Goal: Information Seeking & Learning: Learn about a topic

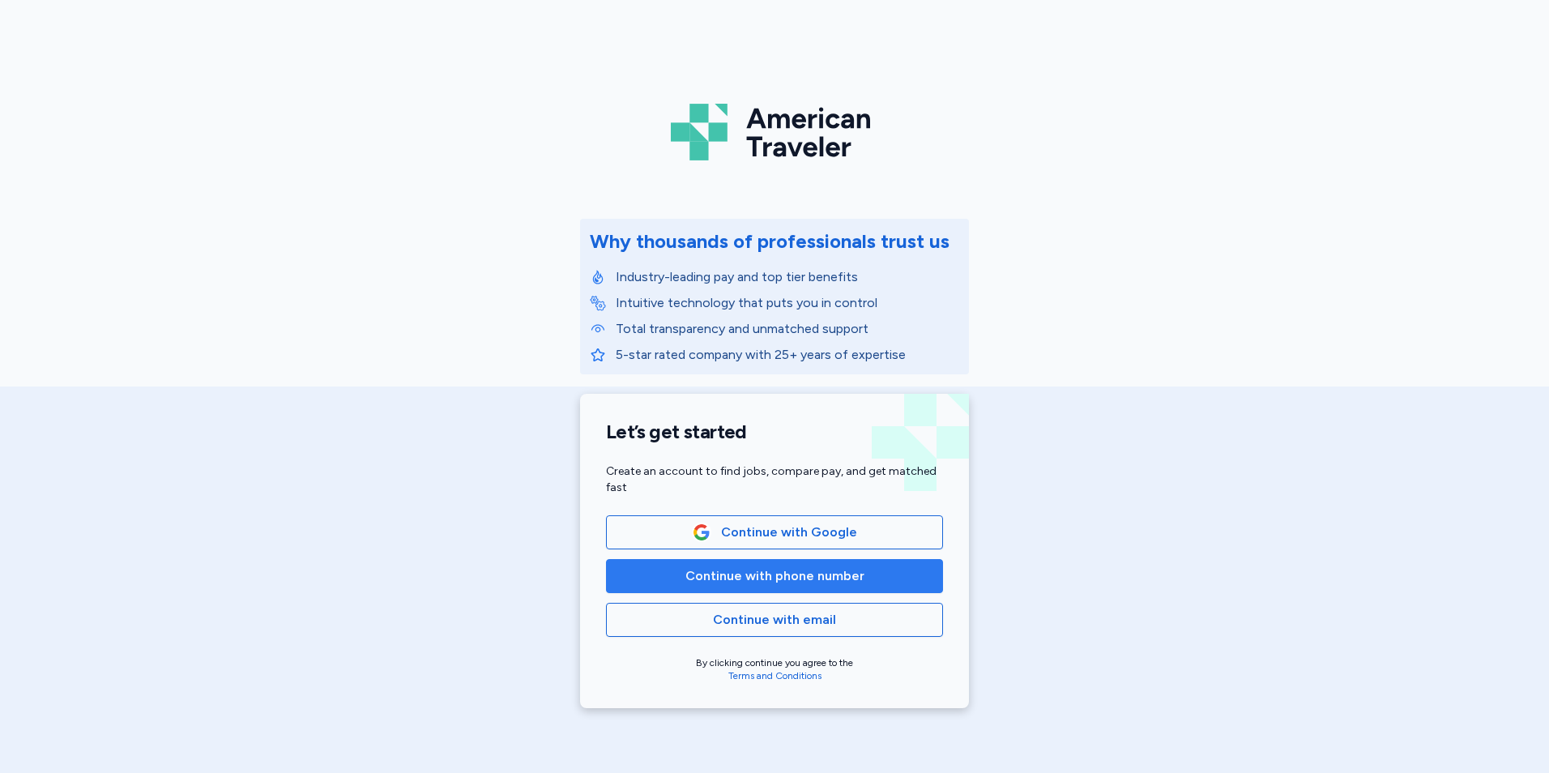
click at [780, 574] on span "Continue with phone number" at bounding box center [775, 575] width 179 height 19
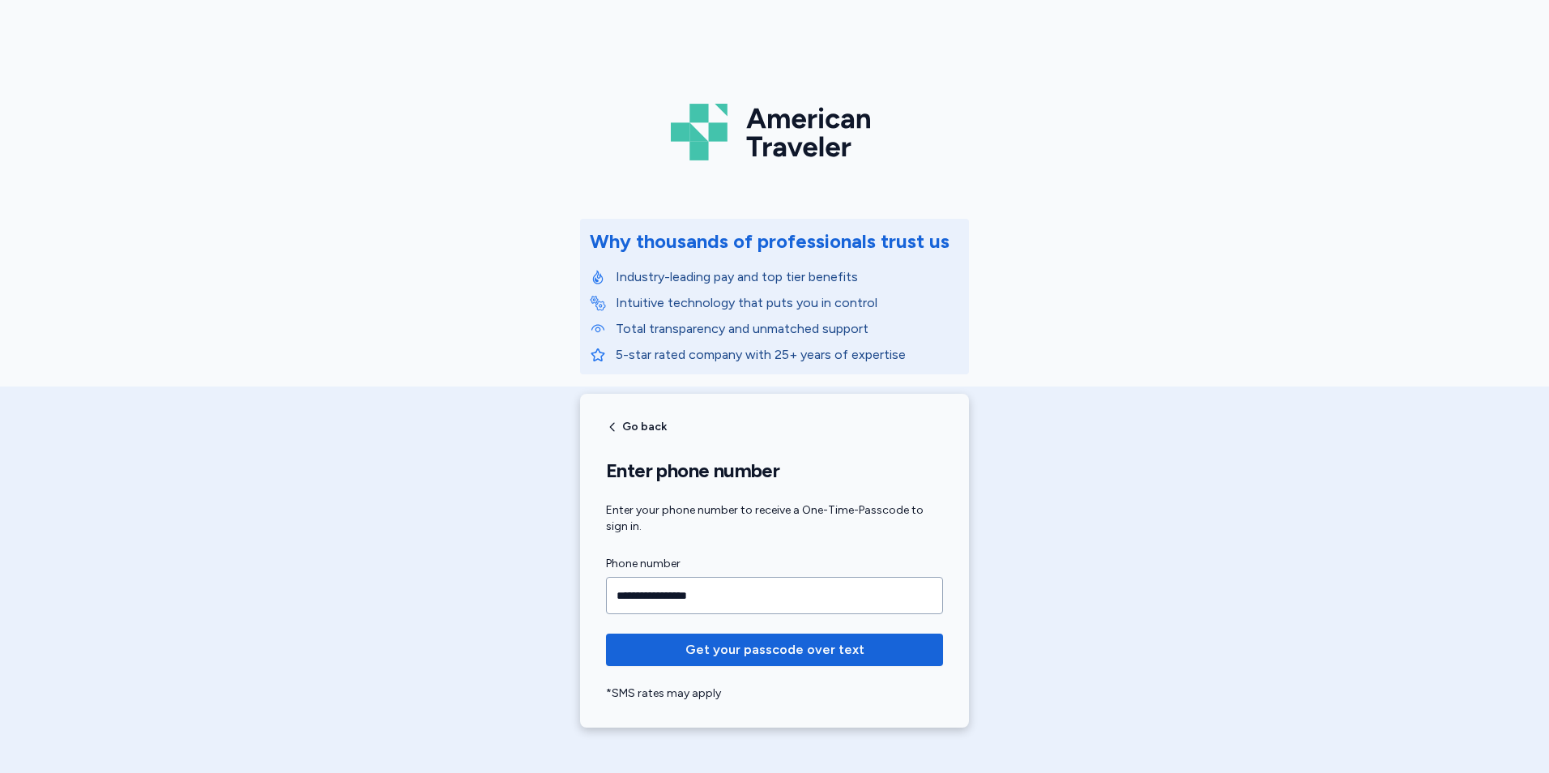
type input "**********"
click at [606, 634] on button "Get your passcode over text" at bounding box center [774, 650] width 337 height 32
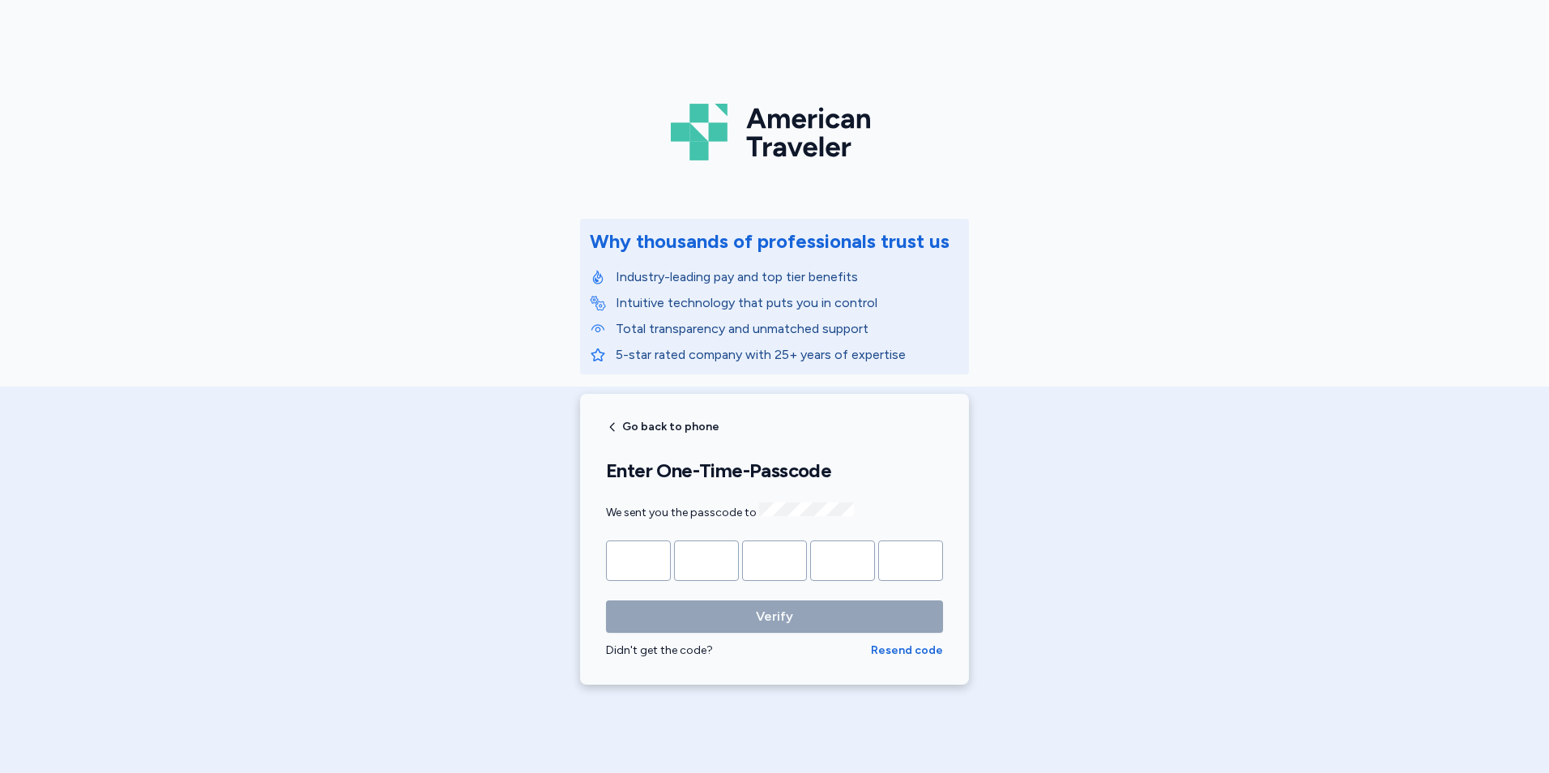
type input "*"
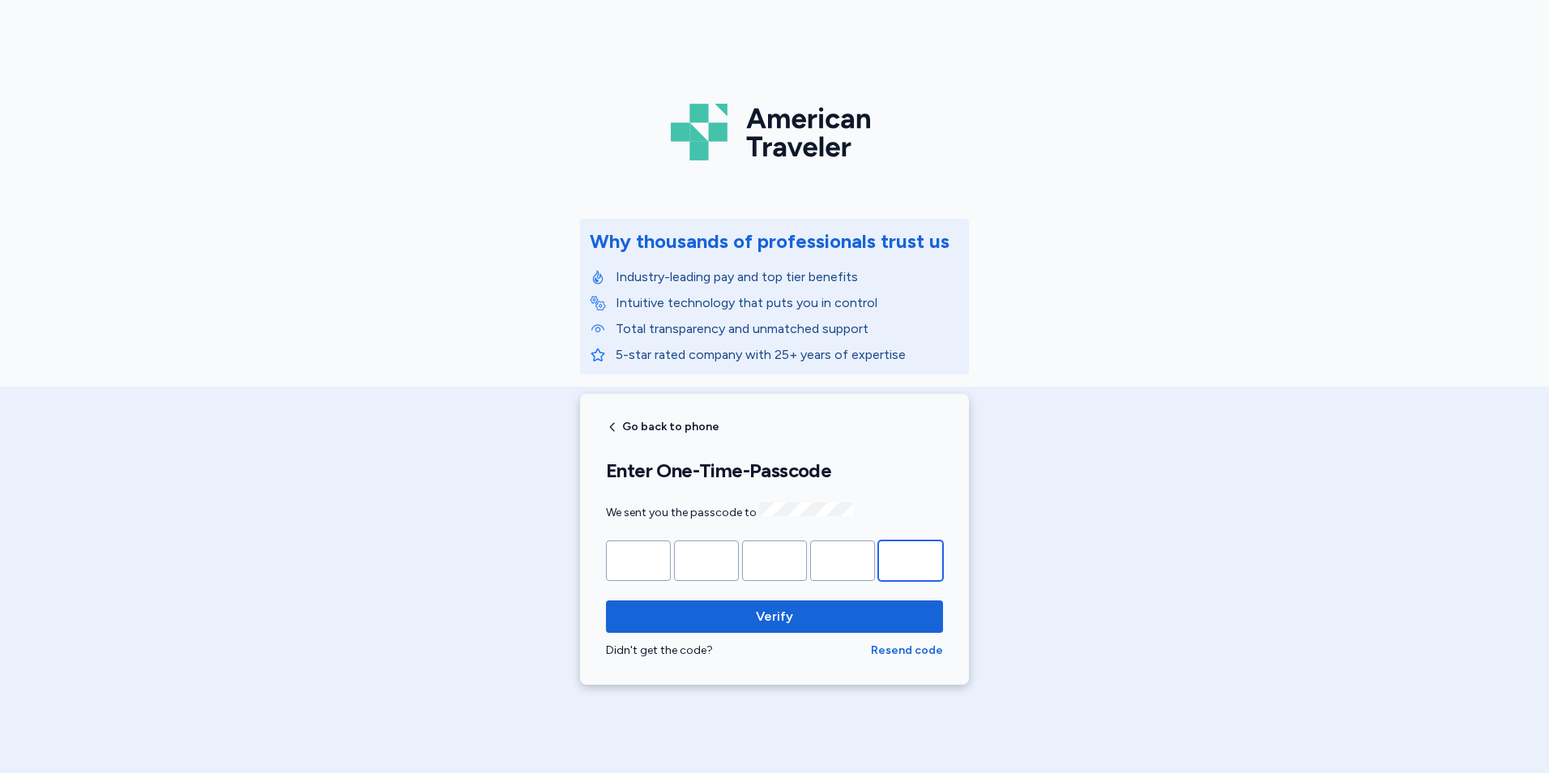
type input "*"
click at [606, 600] on button "Verify" at bounding box center [774, 616] width 337 height 32
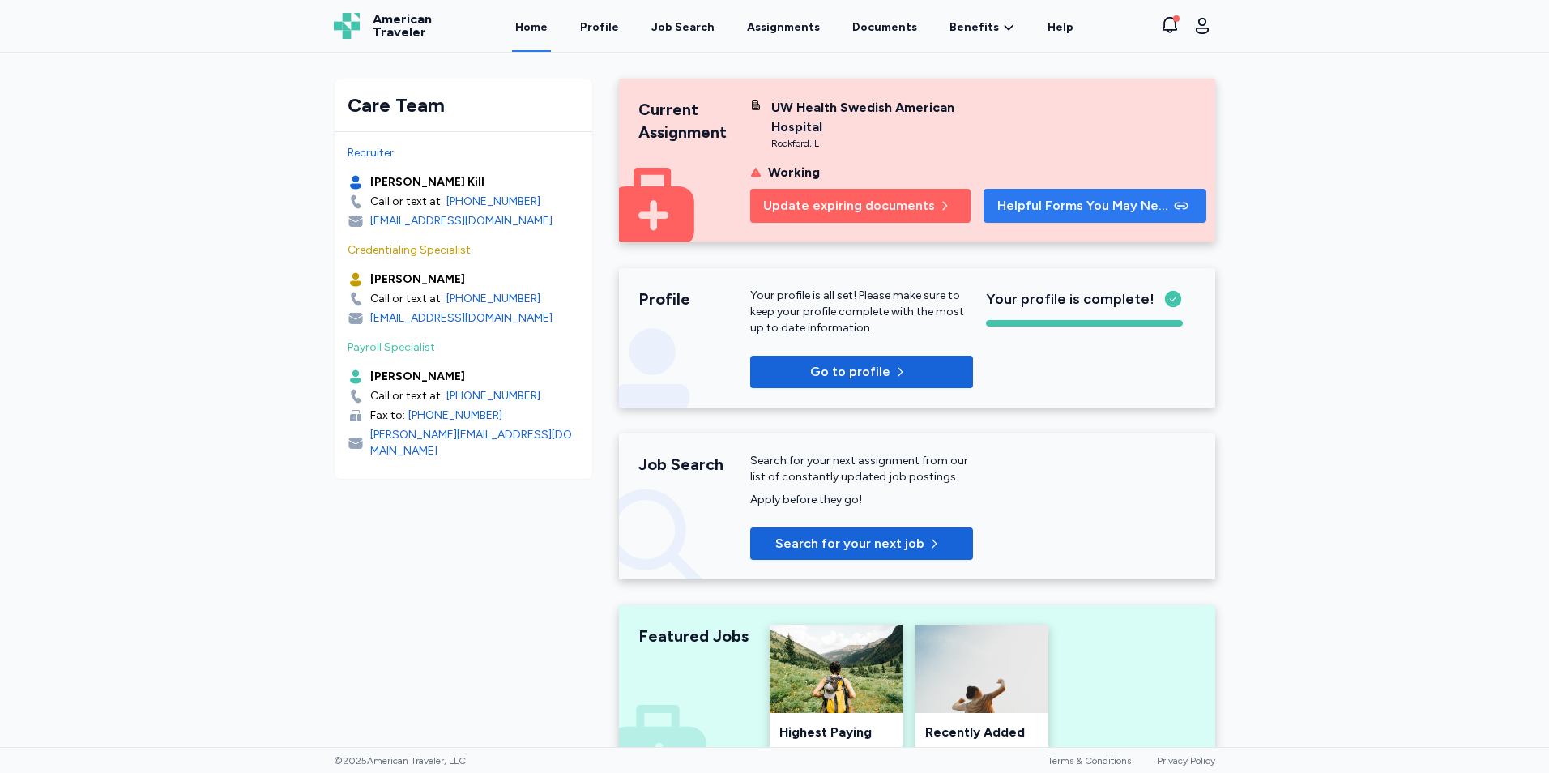
click at [1019, 212] on span "Helpful Forms You May Need" at bounding box center [1084, 205] width 173 height 19
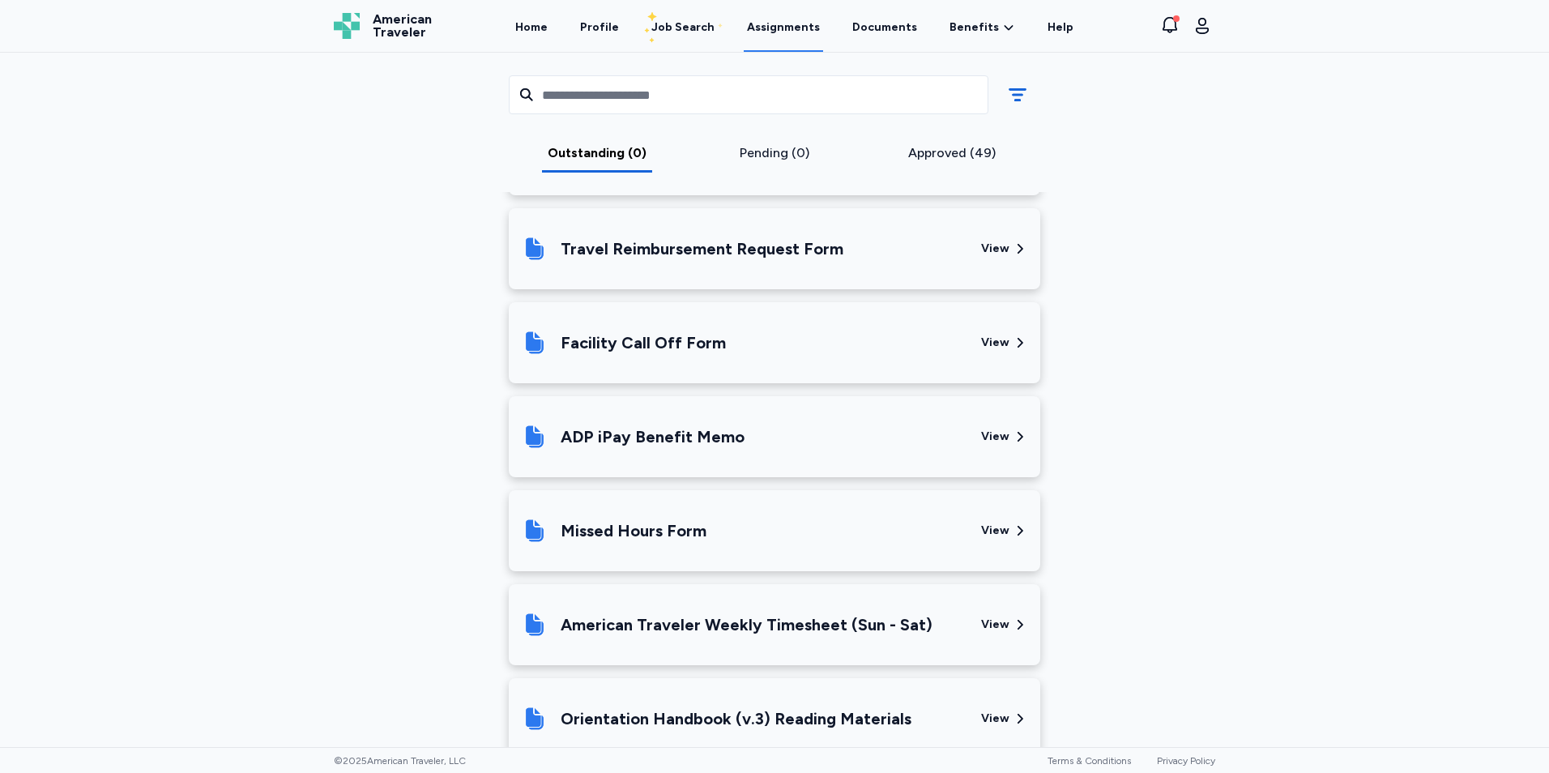
scroll to position [729, 0]
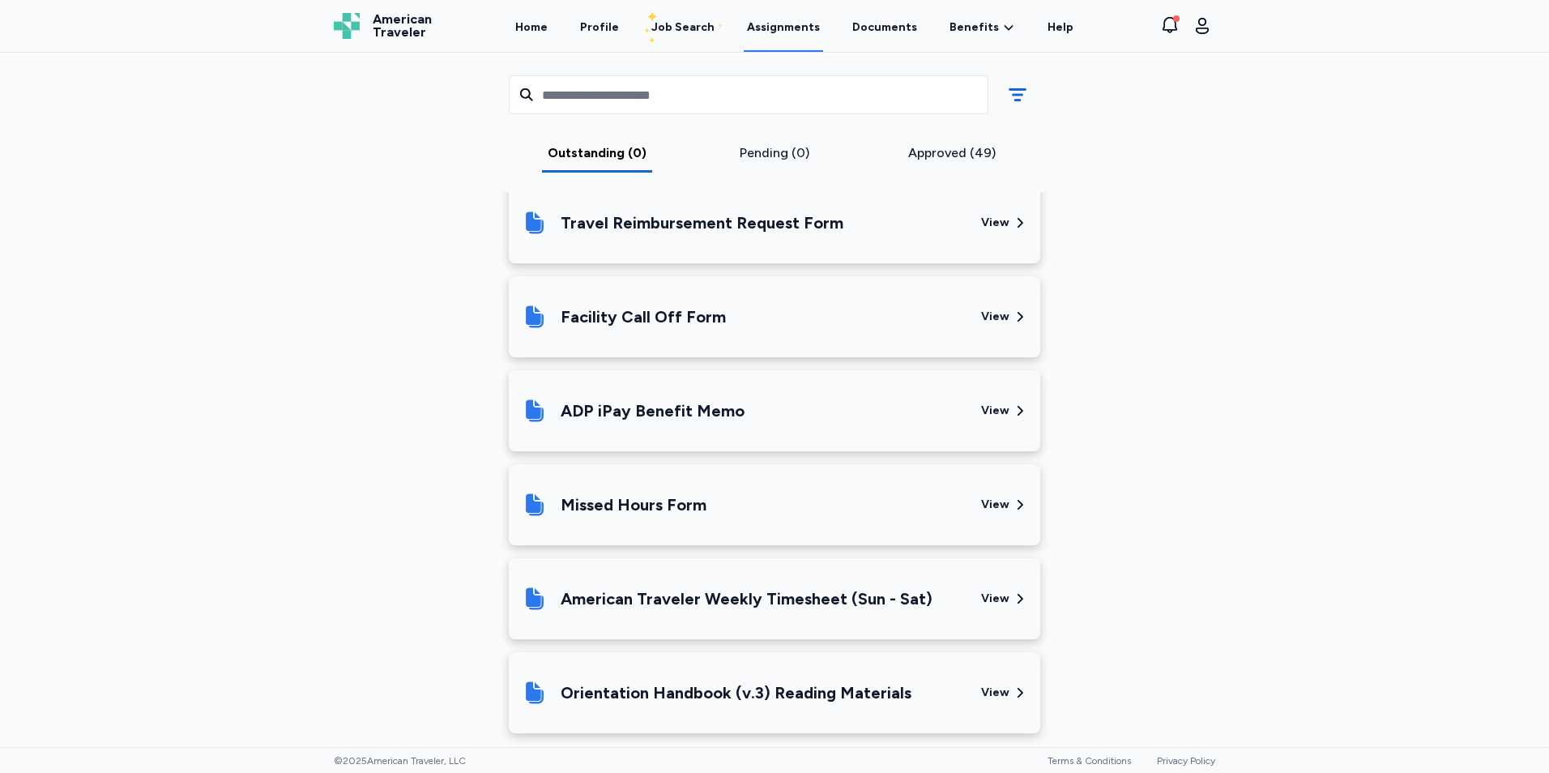
click at [992, 224] on div "View" at bounding box center [995, 223] width 28 height 16
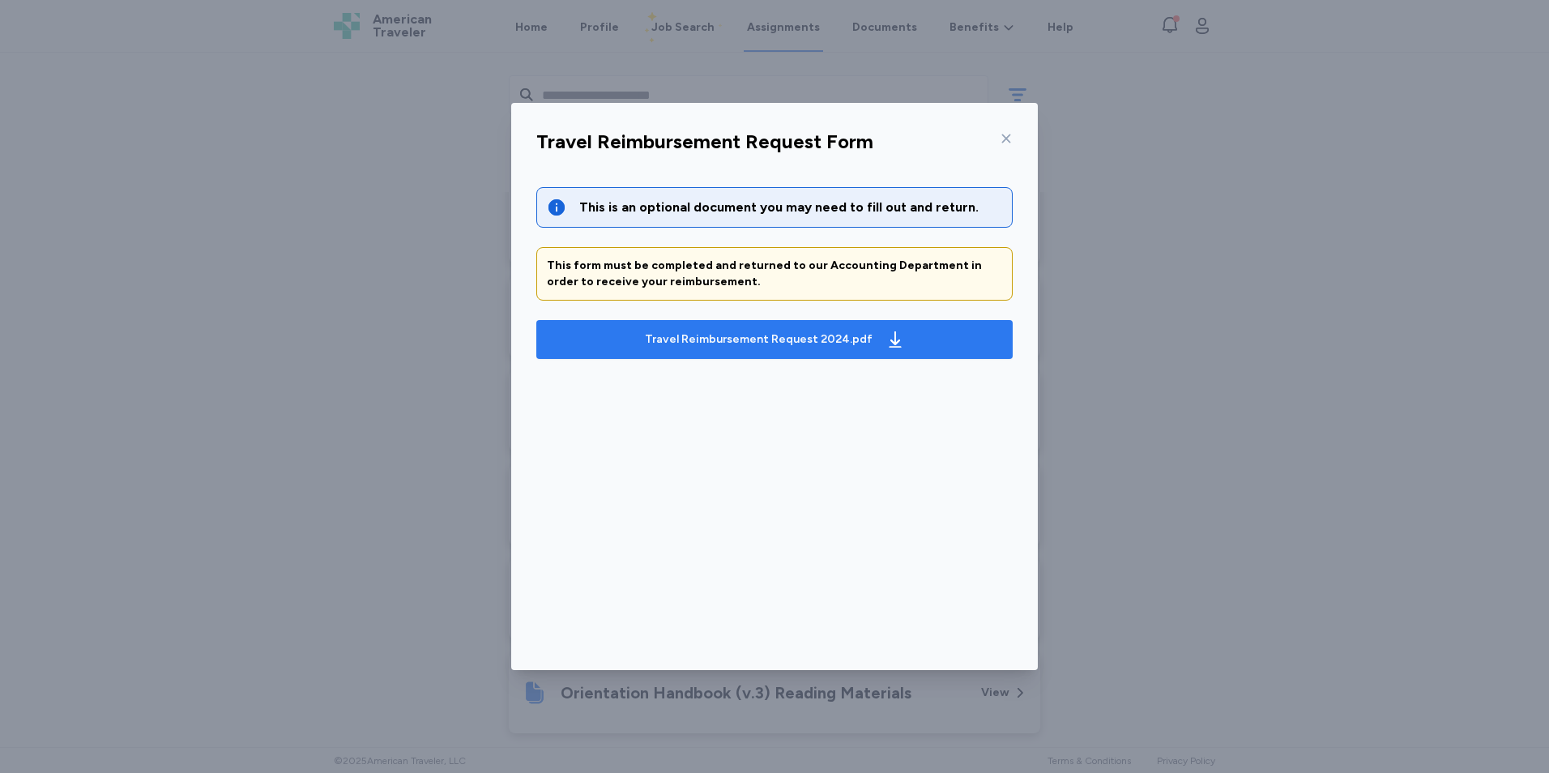
click at [874, 342] on div "Travel Reimbursement Request 2024.pdf" at bounding box center [775, 340] width 267 height 26
click at [1002, 139] on icon at bounding box center [1006, 138] width 13 height 13
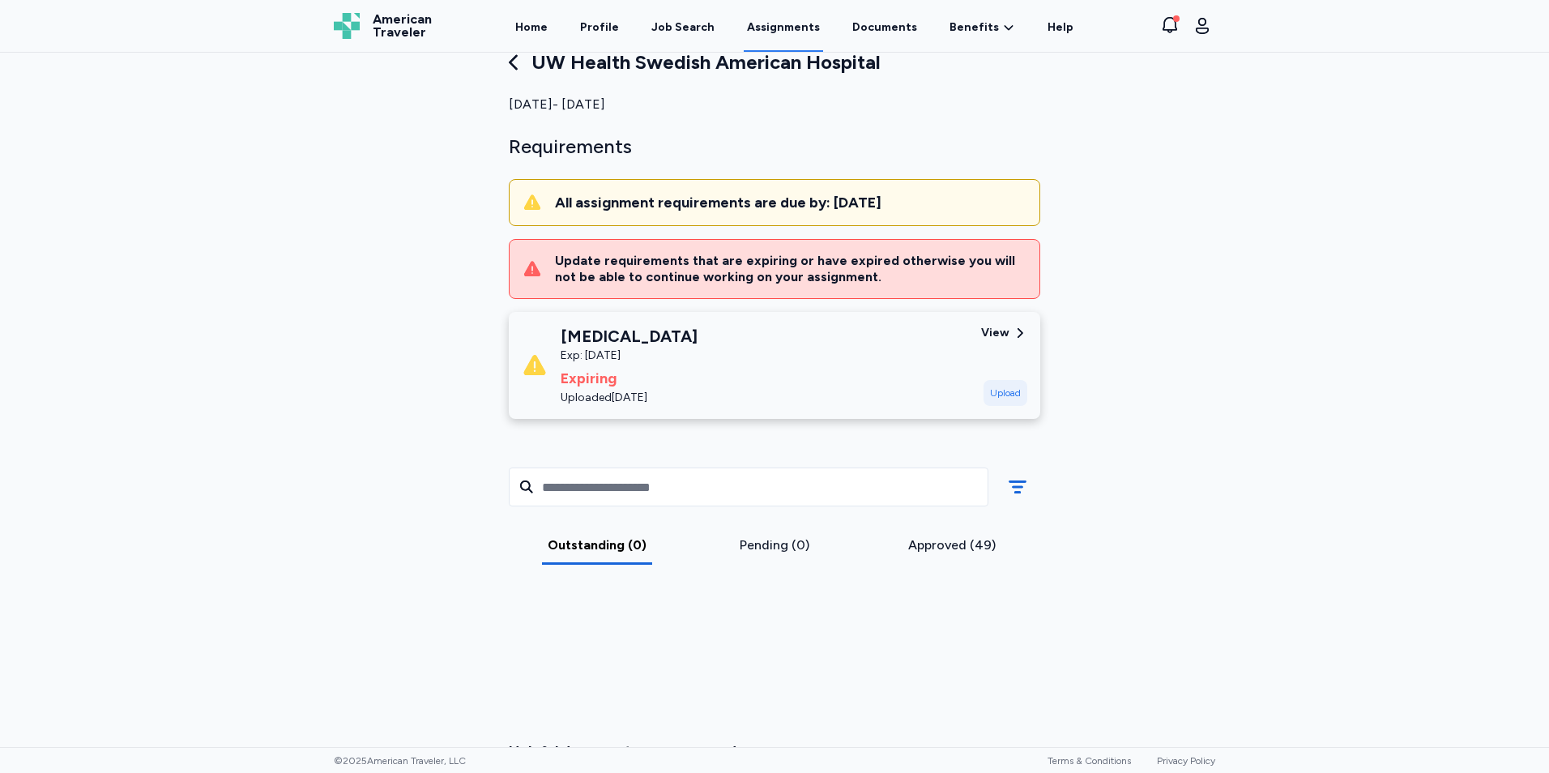
scroll to position [0, 0]
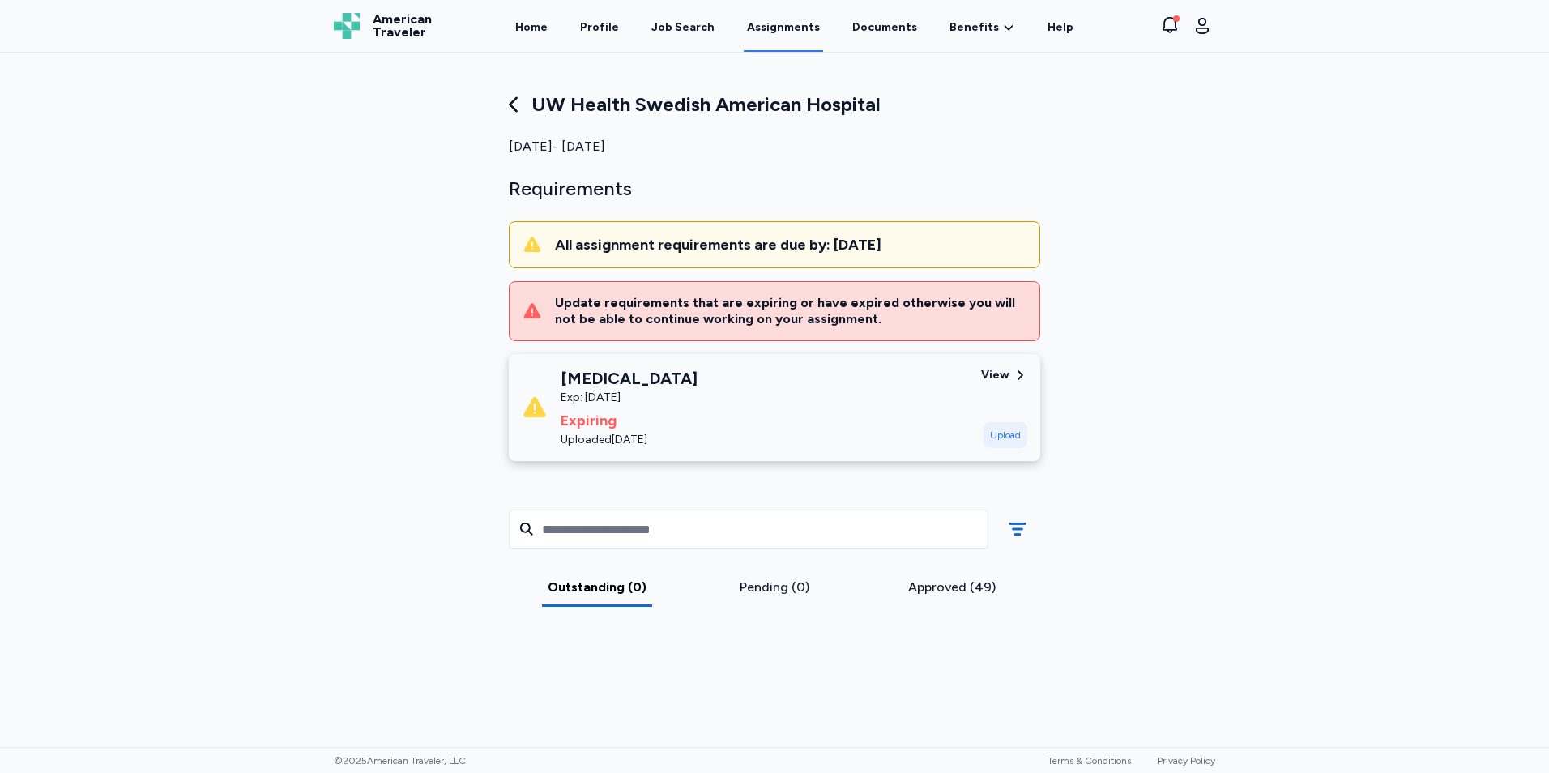
click at [989, 373] on div "View" at bounding box center [995, 375] width 28 height 16
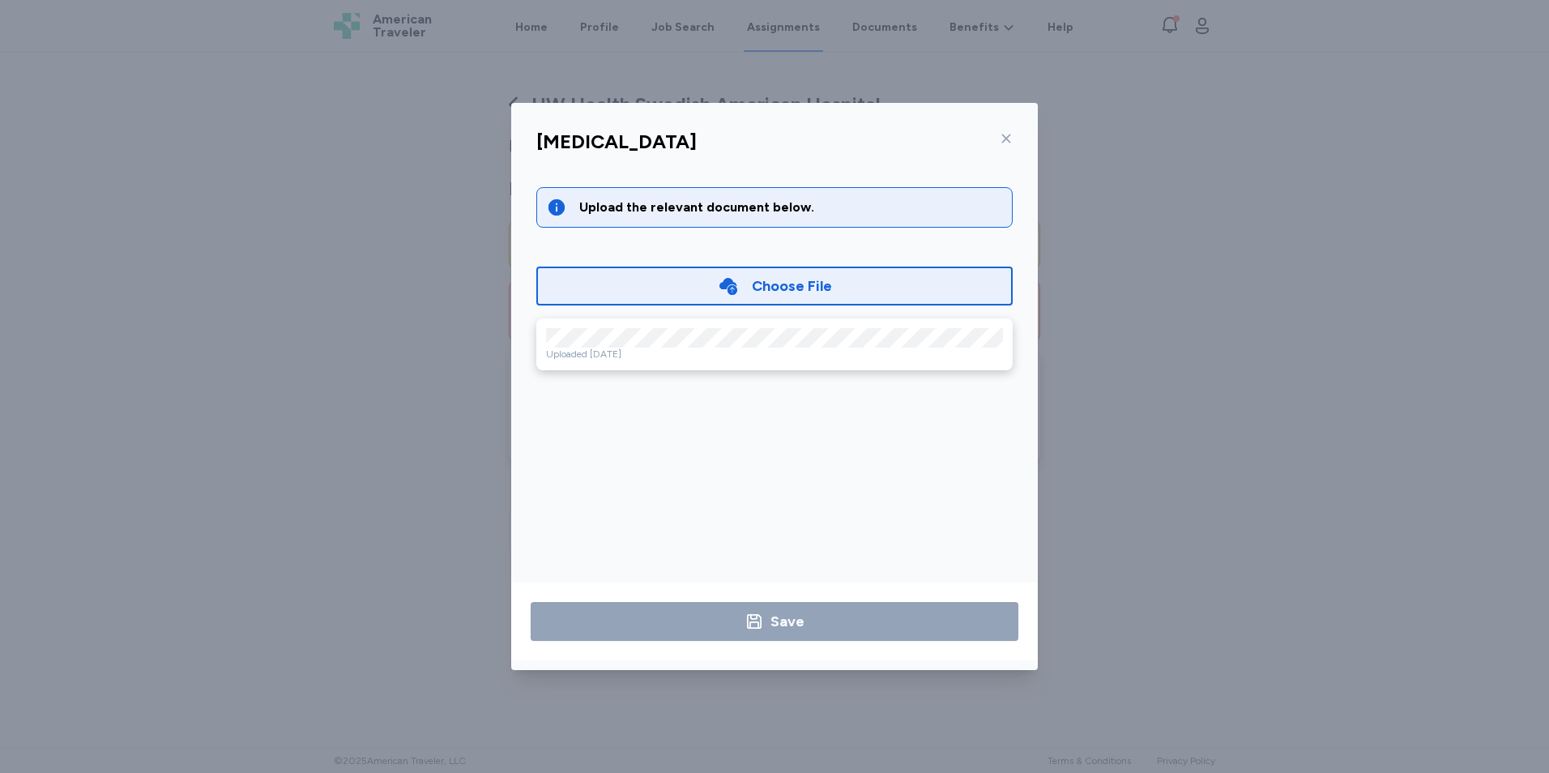
click at [750, 348] on div "Uploaded Sep 04, 2024" at bounding box center [774, 354] width 457 height 13
click at [1010, 143] on icon at bounding box center [1006, 138] width 13 height 13
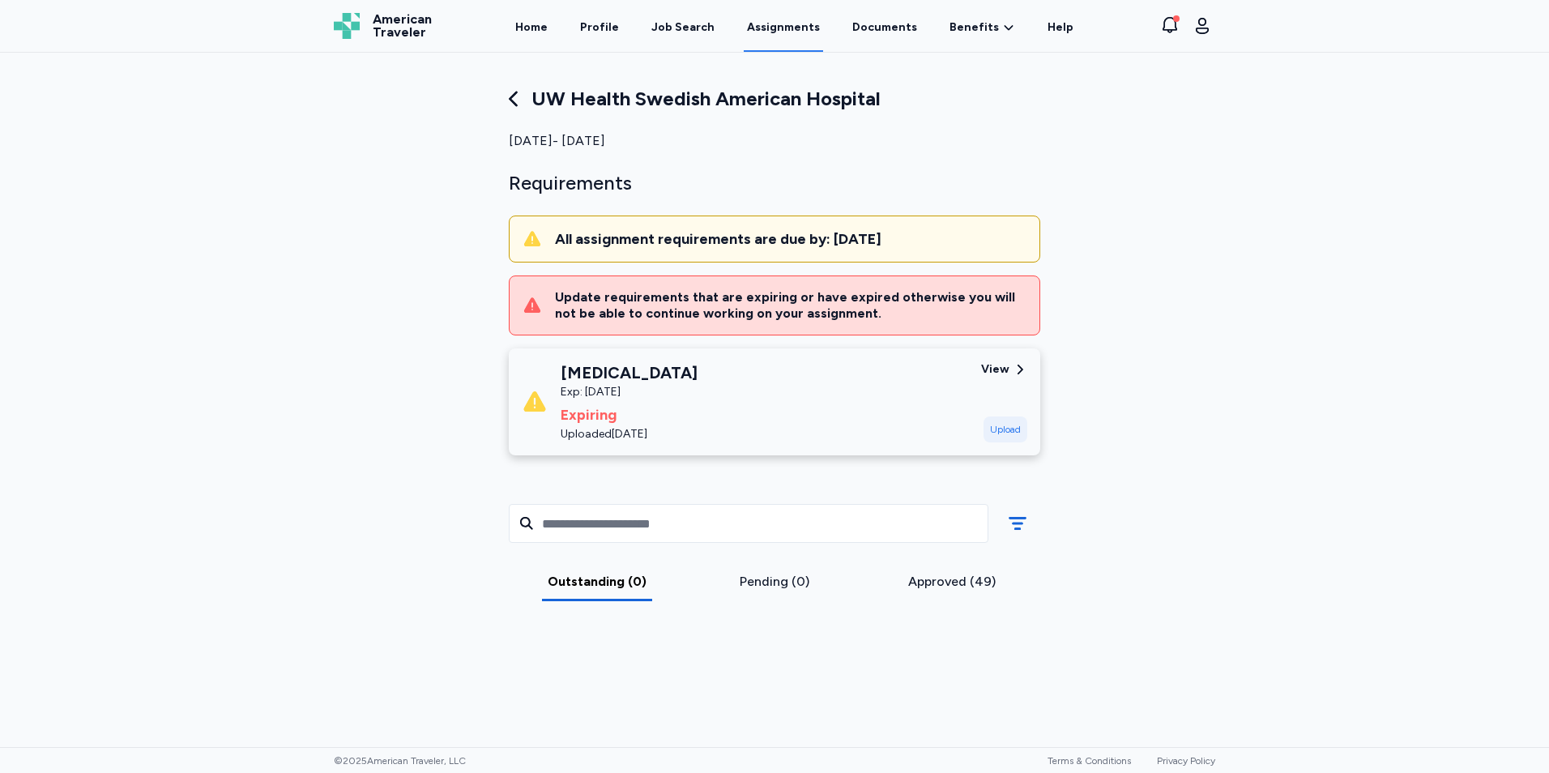
scroll to position [0, 0]
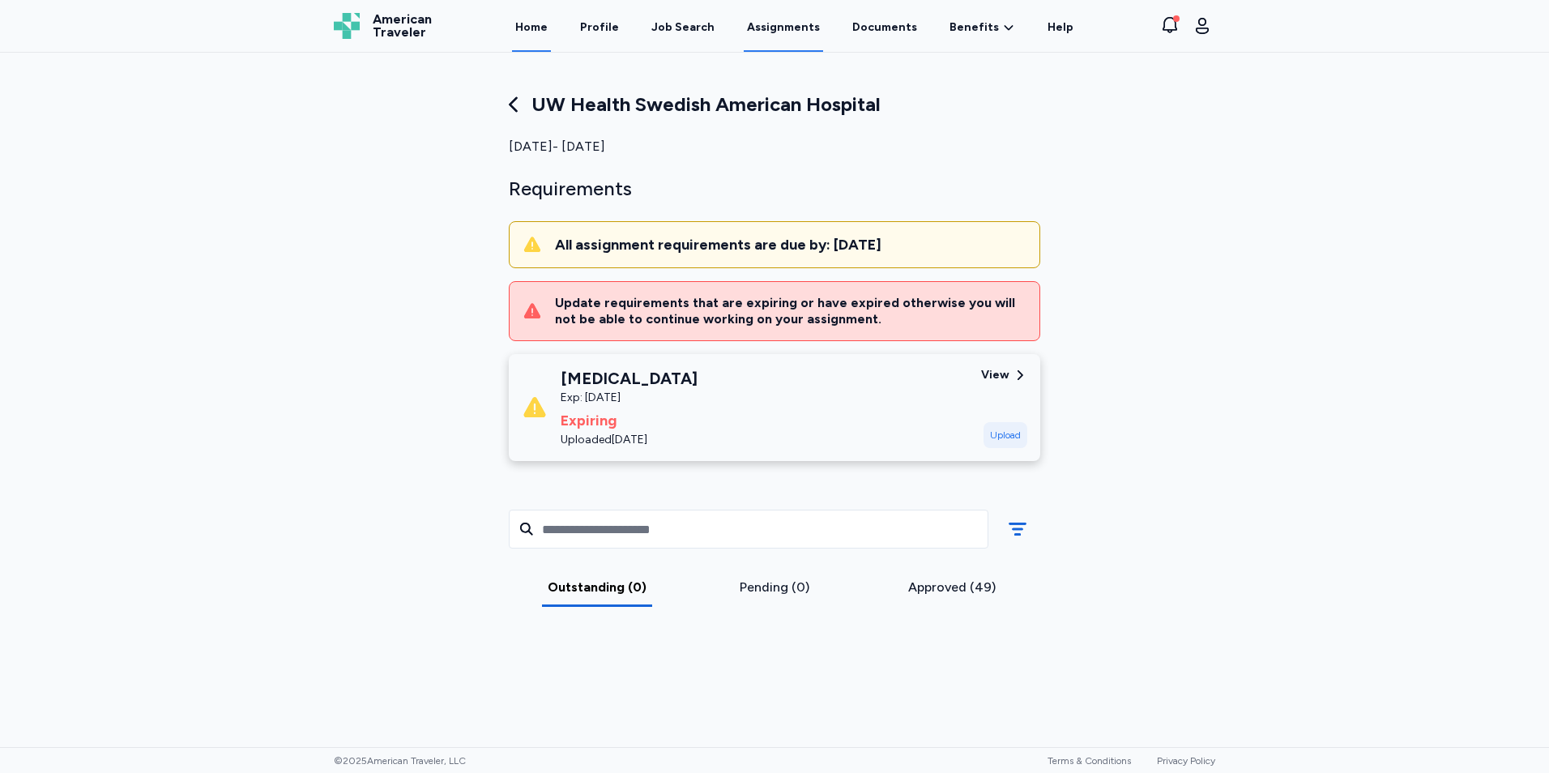
click at [545, 28] on link "Home" at bounding box center [531, 27] width 39 height 50
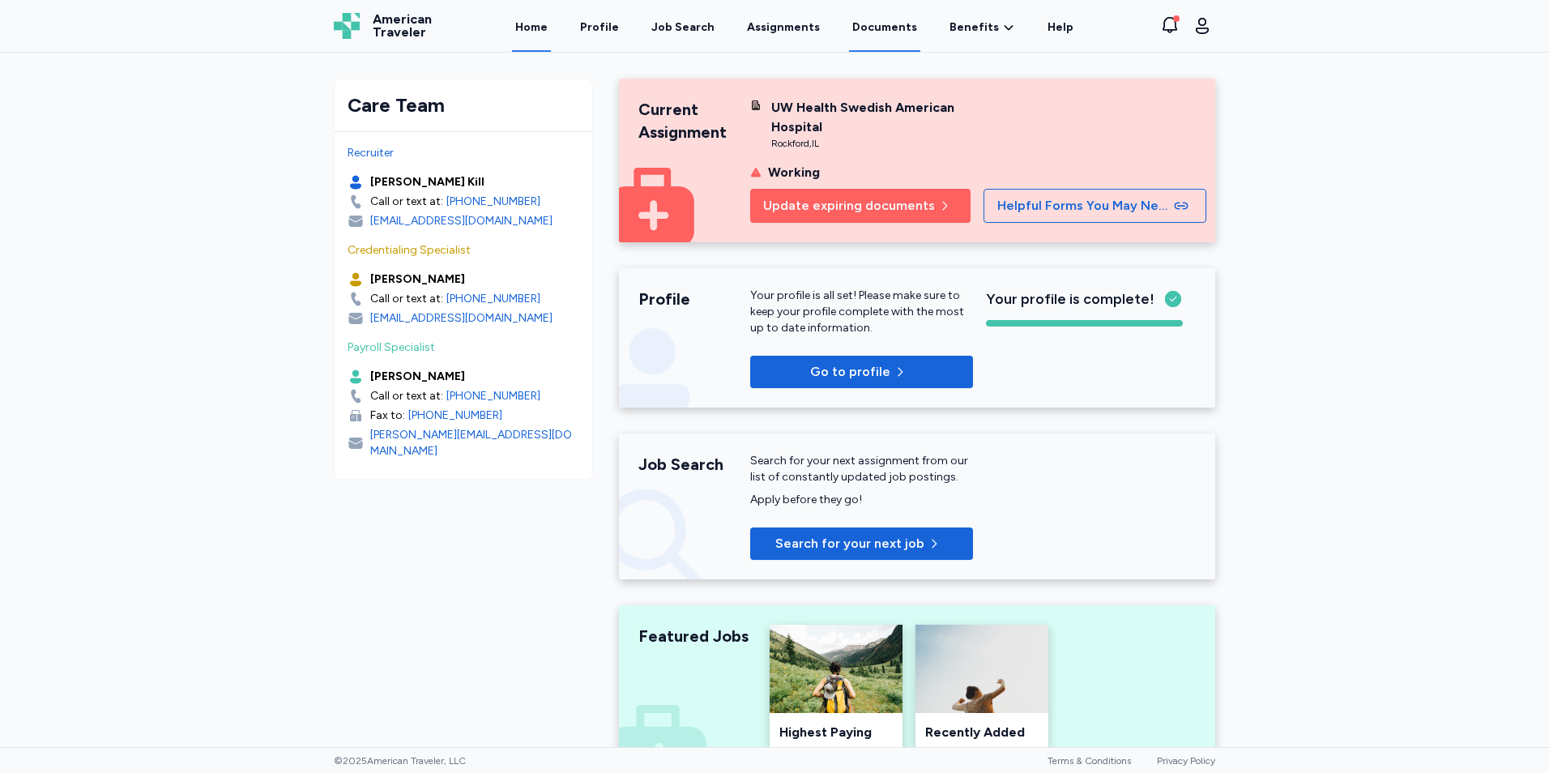
click at [874, 31] on link "Documents" at bounding box center [884, 27] width 71 height 50
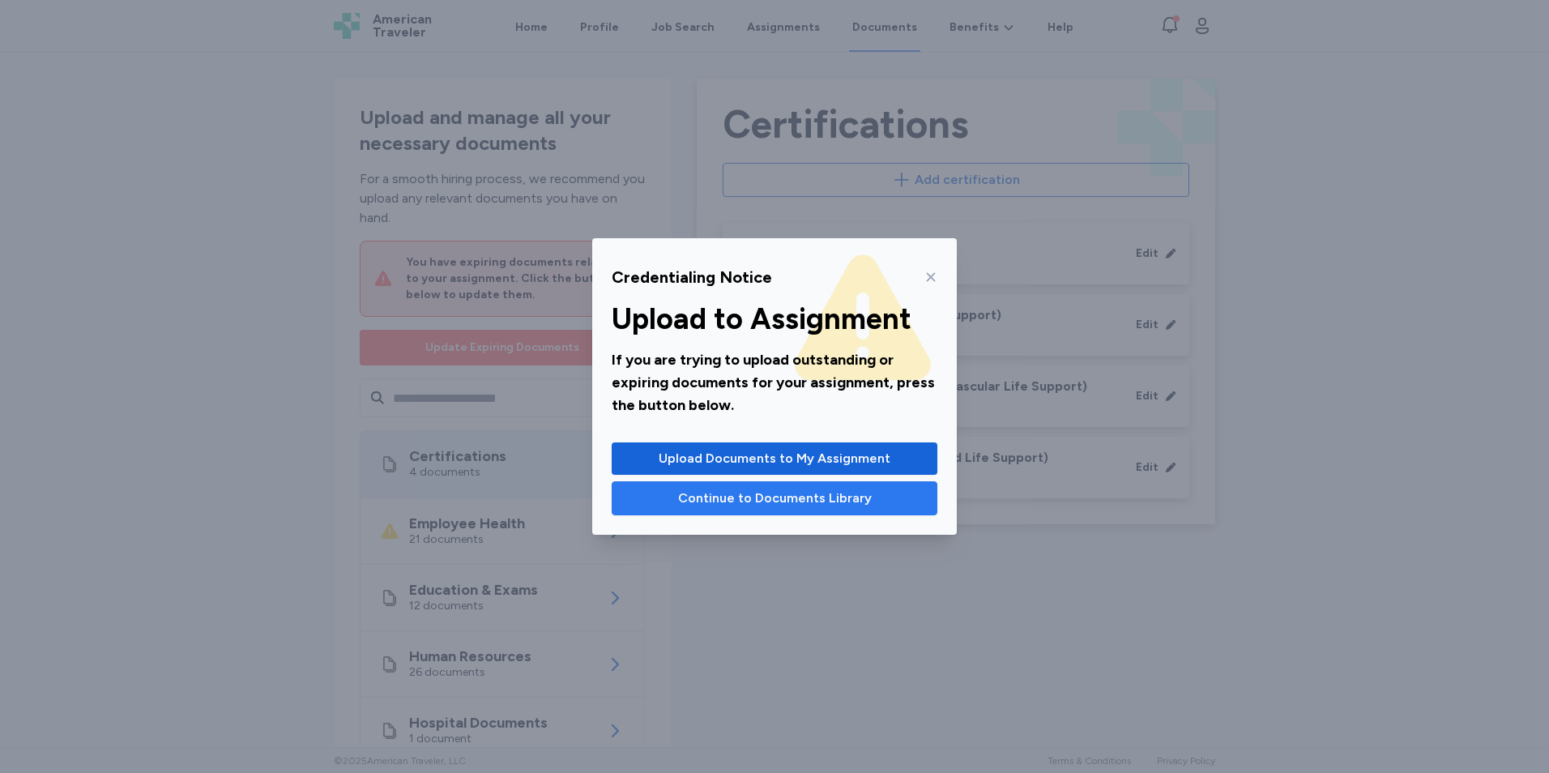
click at [883, 491] on span "Continue to Documents Library" at bounding box center [775, 498] width 298 height 19
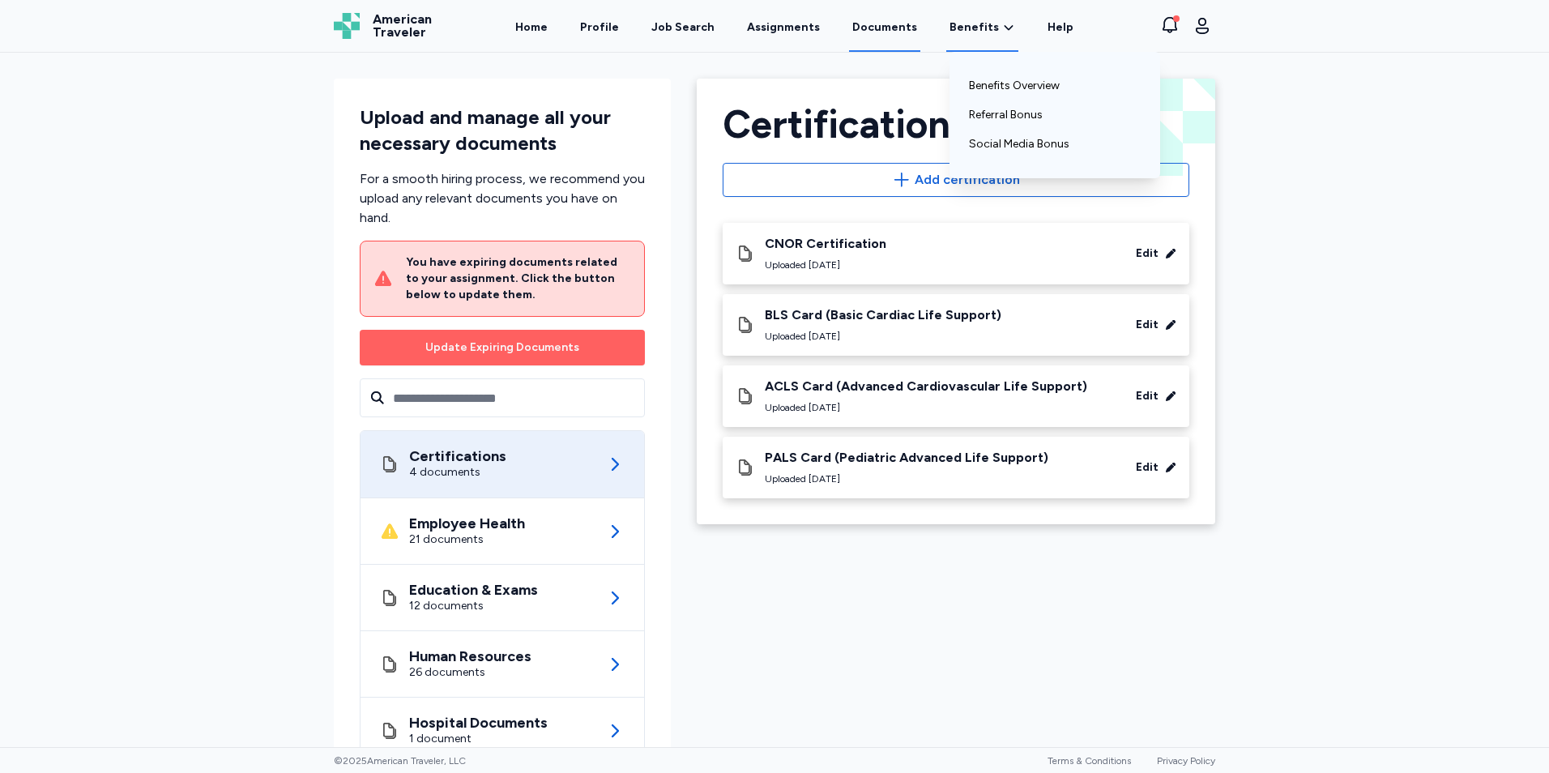
click at [982, 36] on div "Benefits Benefits Overview Referral Bonus Social Media Bonus" at bounding box center [983, 27] width 72 height 50
click at [1007, 80] on link "Benefits Overview" at bounding box center [1055, 85] width 172 height 29
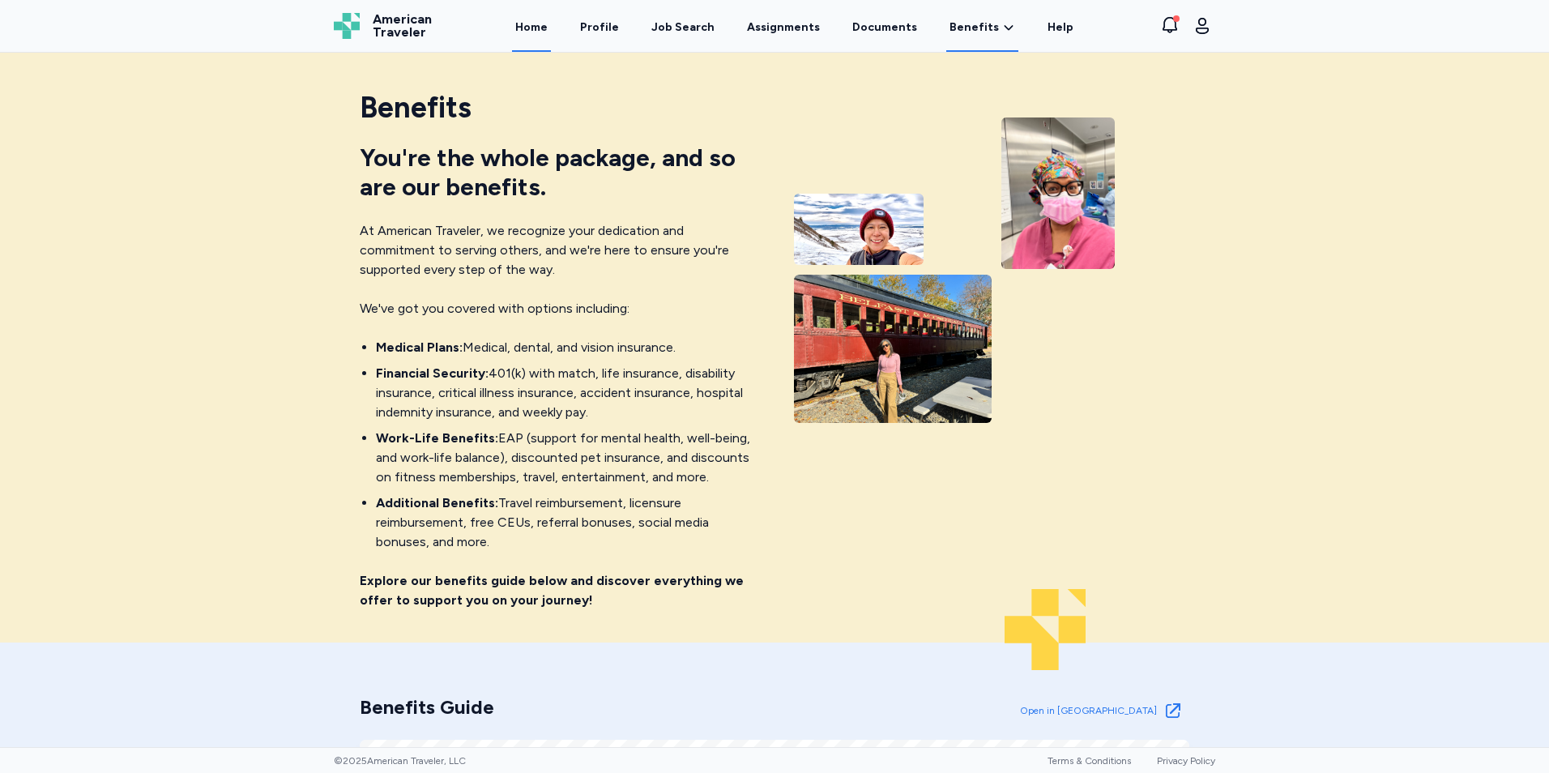
click at [542, 24] on link "Home" at bounding box center [531, 27] width 39 height 50
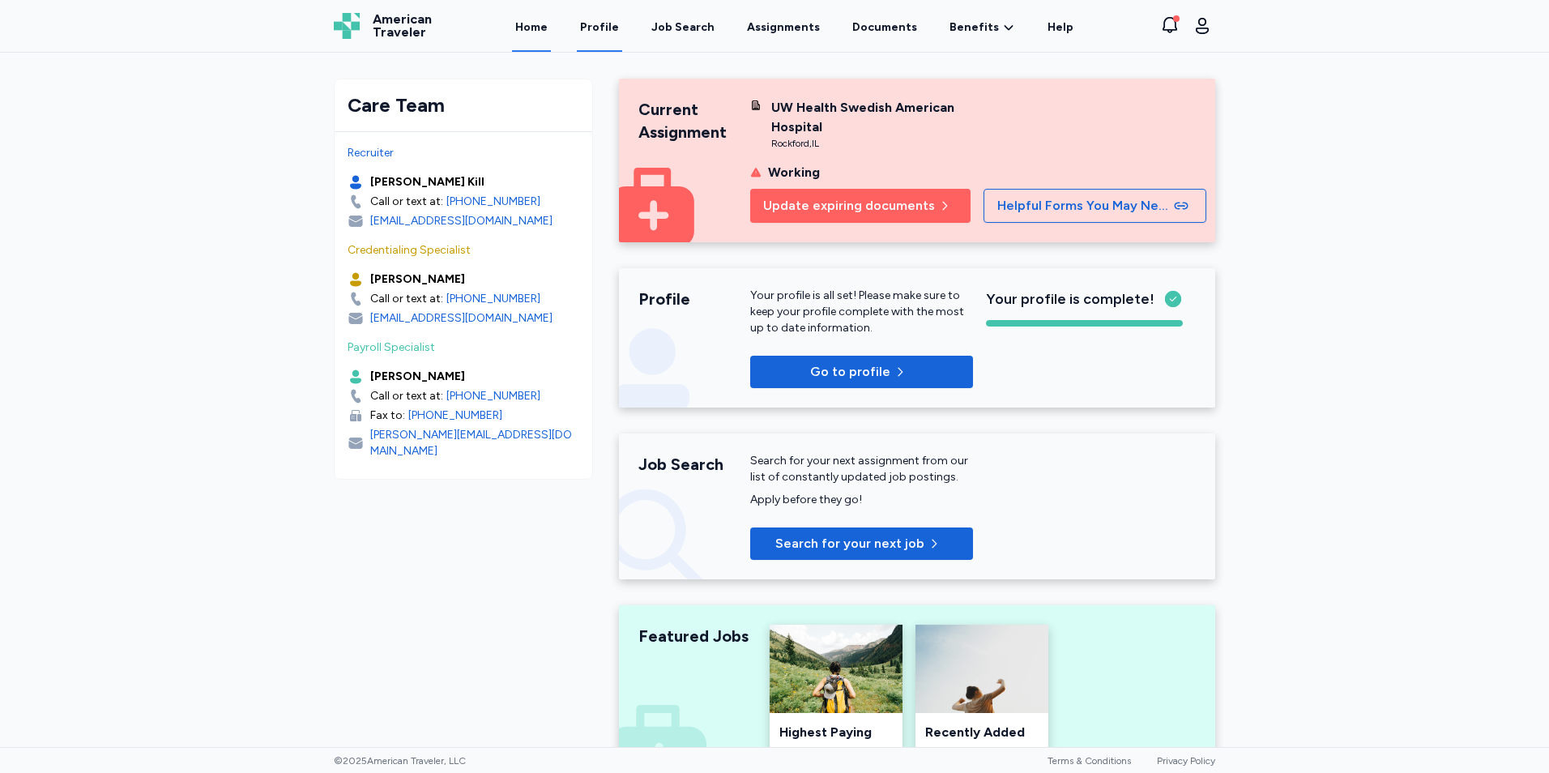
click at [609, 19] on link "Profile" at bounding box center [599, 27] width 45 height 50
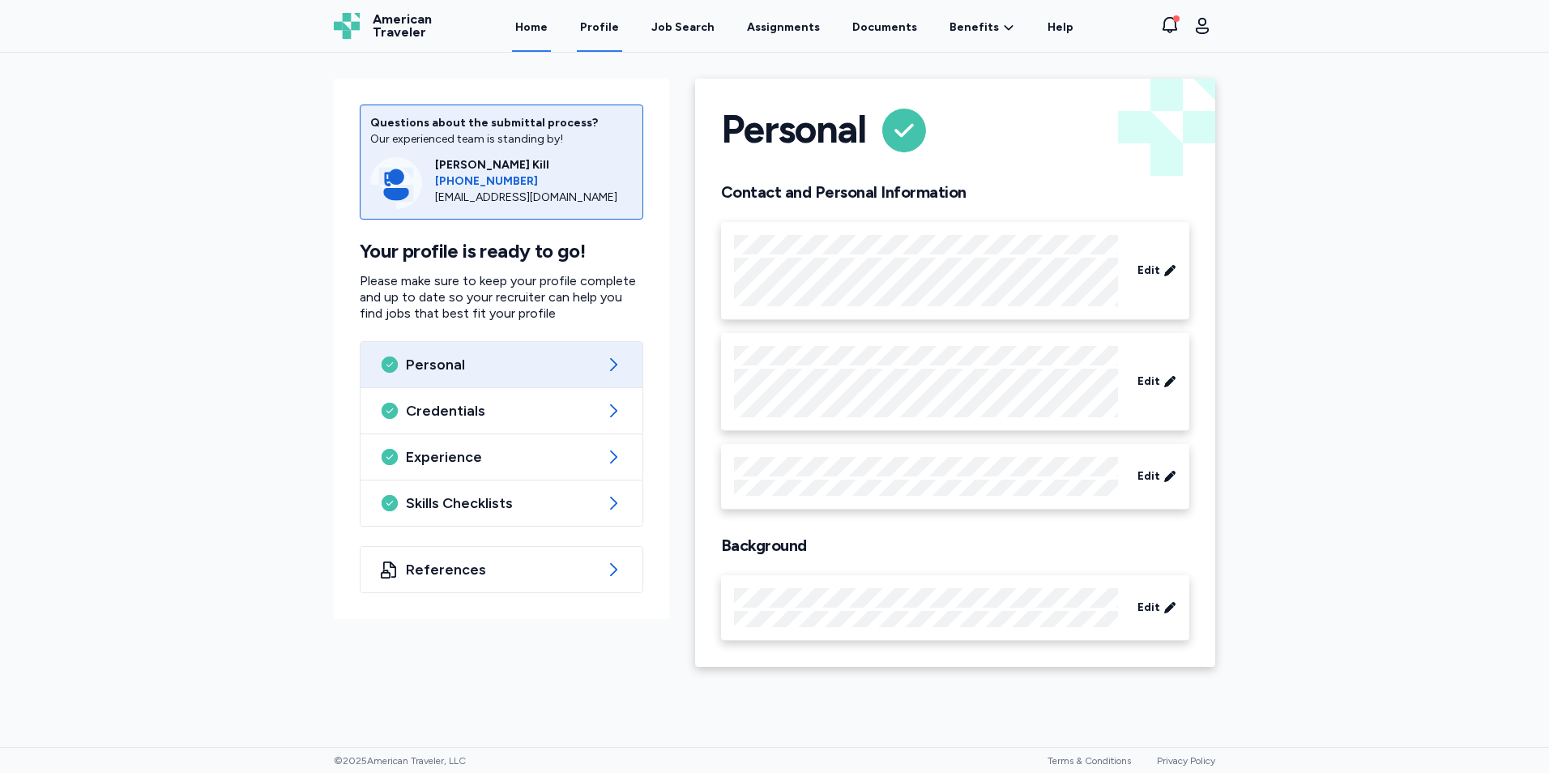
click at [547, 26] on link "Home" at bounding box center [531, 27] width 39 height 50
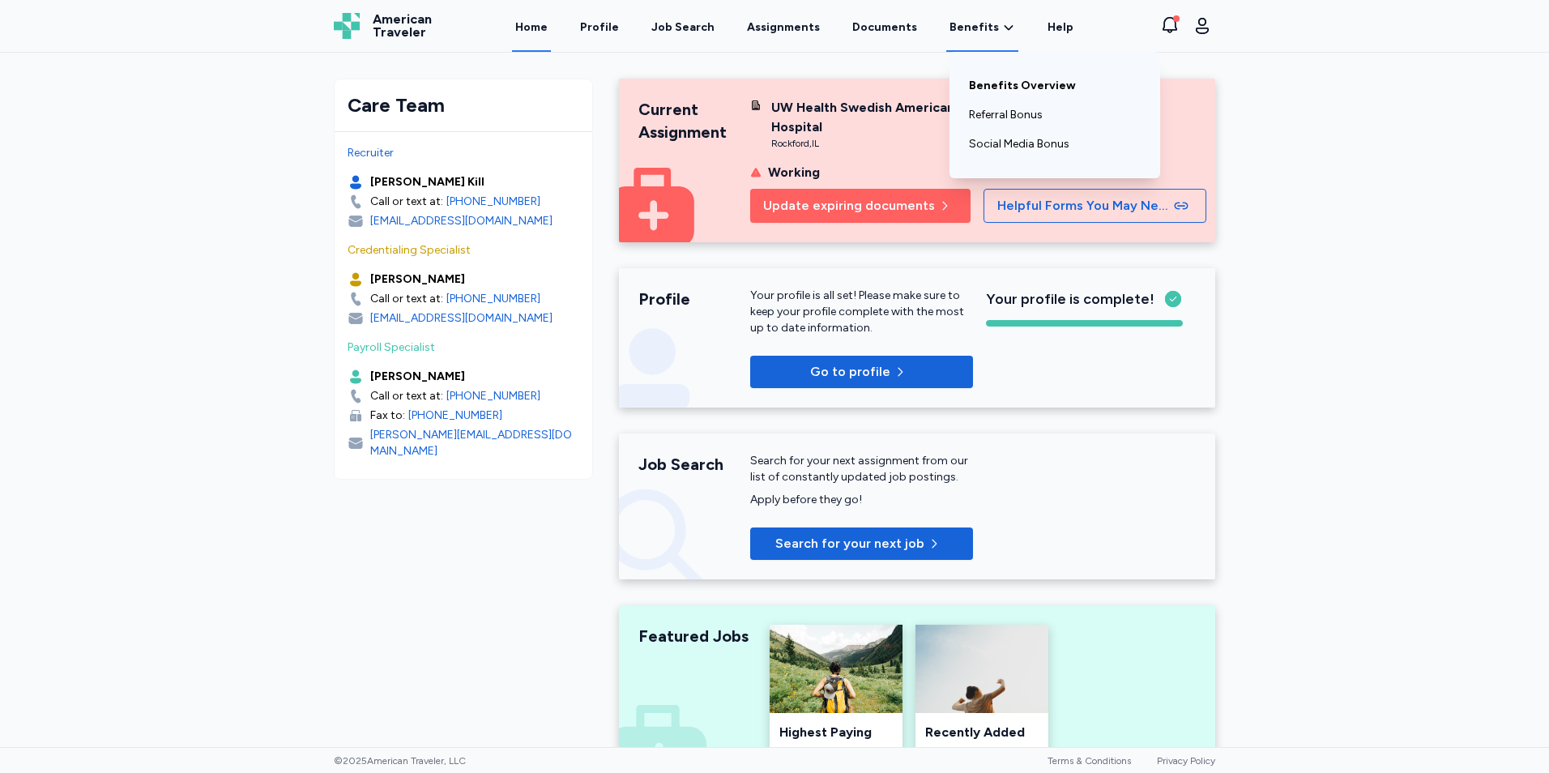
click at [1033, 88] on link "Benefits Overview" at bounding box center [1055, 85] width 172 height 29
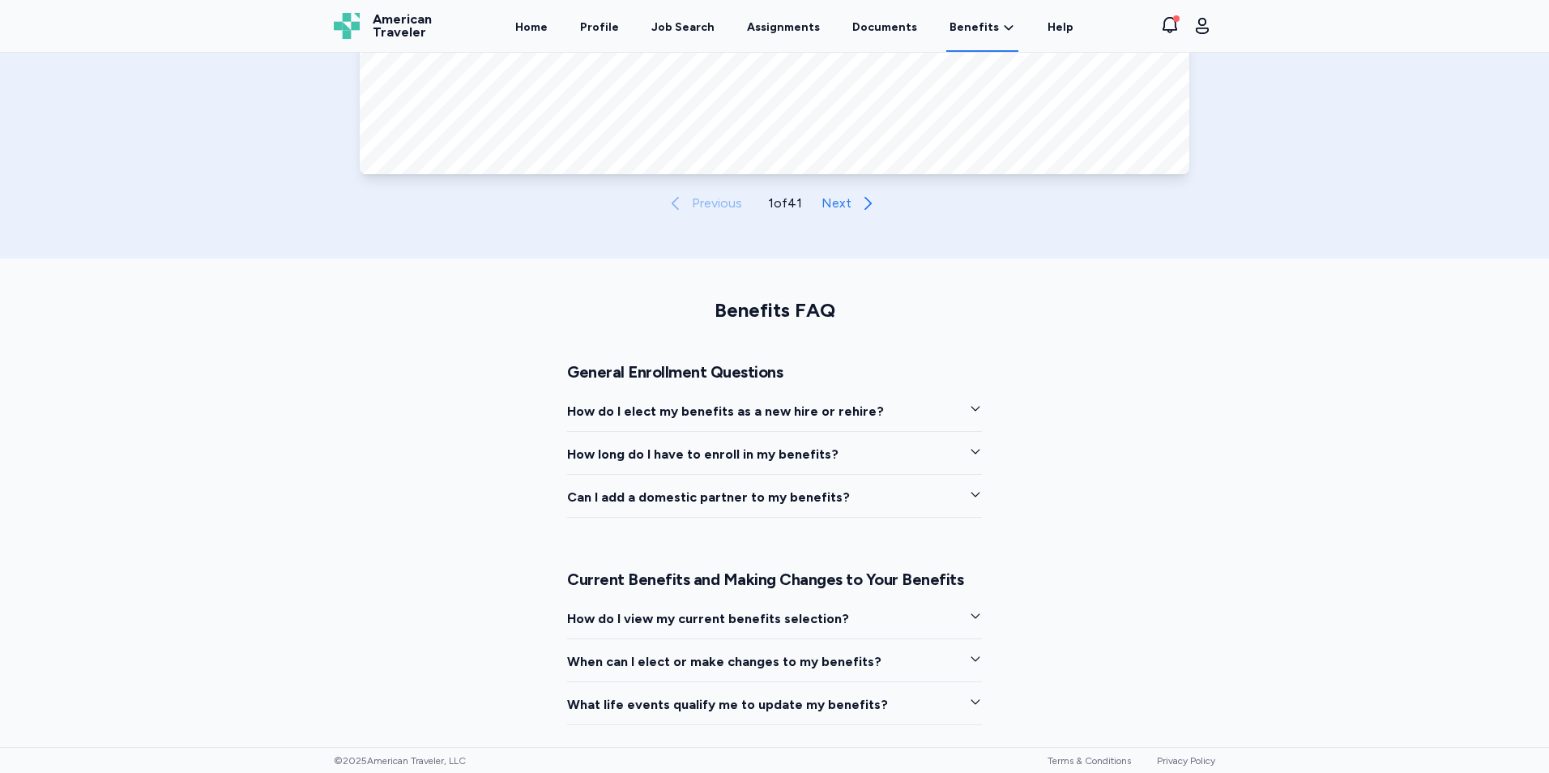
scroll to position [952, 0]
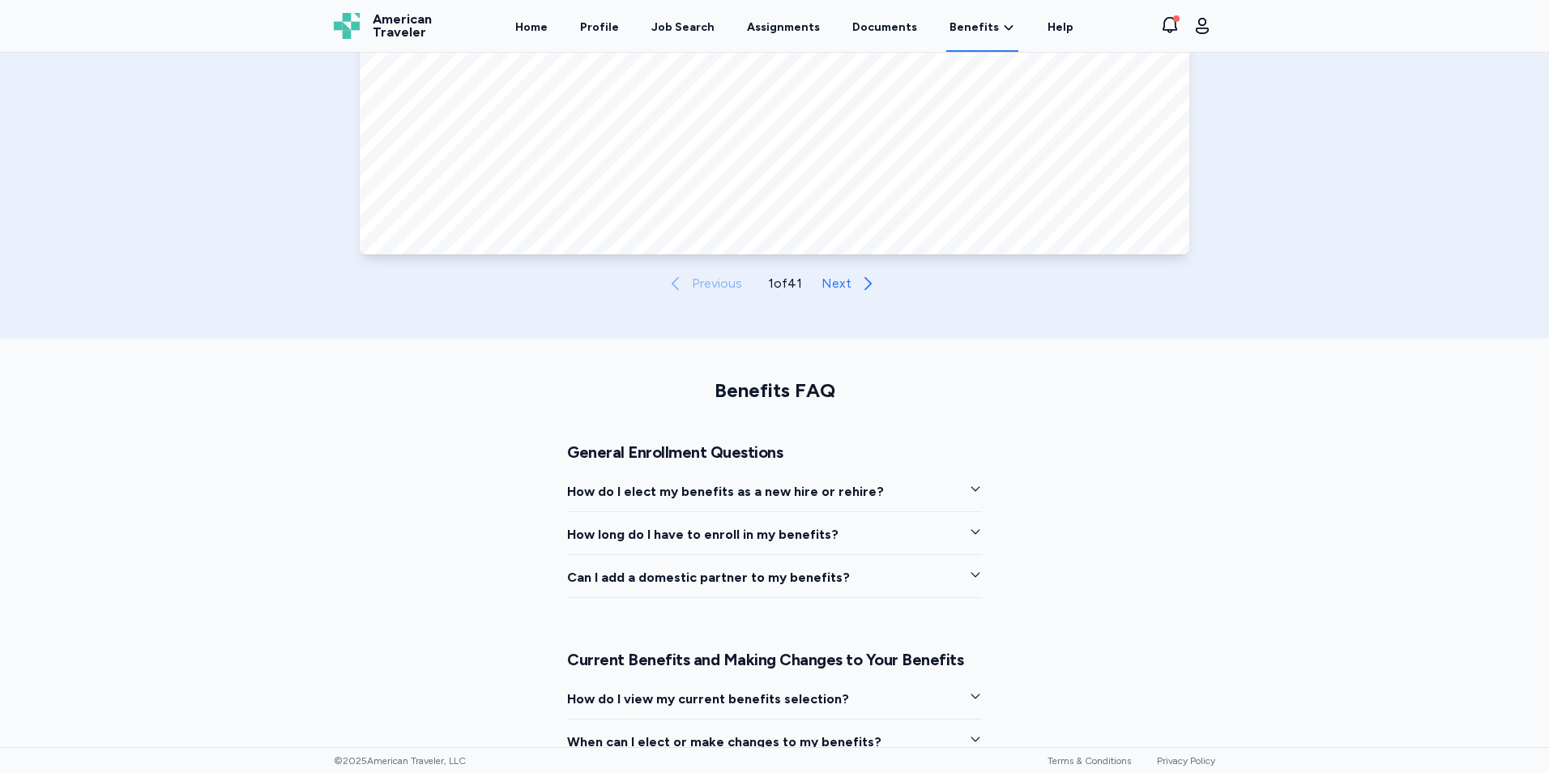
click at [875, 483] on button "How do I elect my benefits as a new hire or rehire?" at bounding box center [774, 497] width 415 height 30
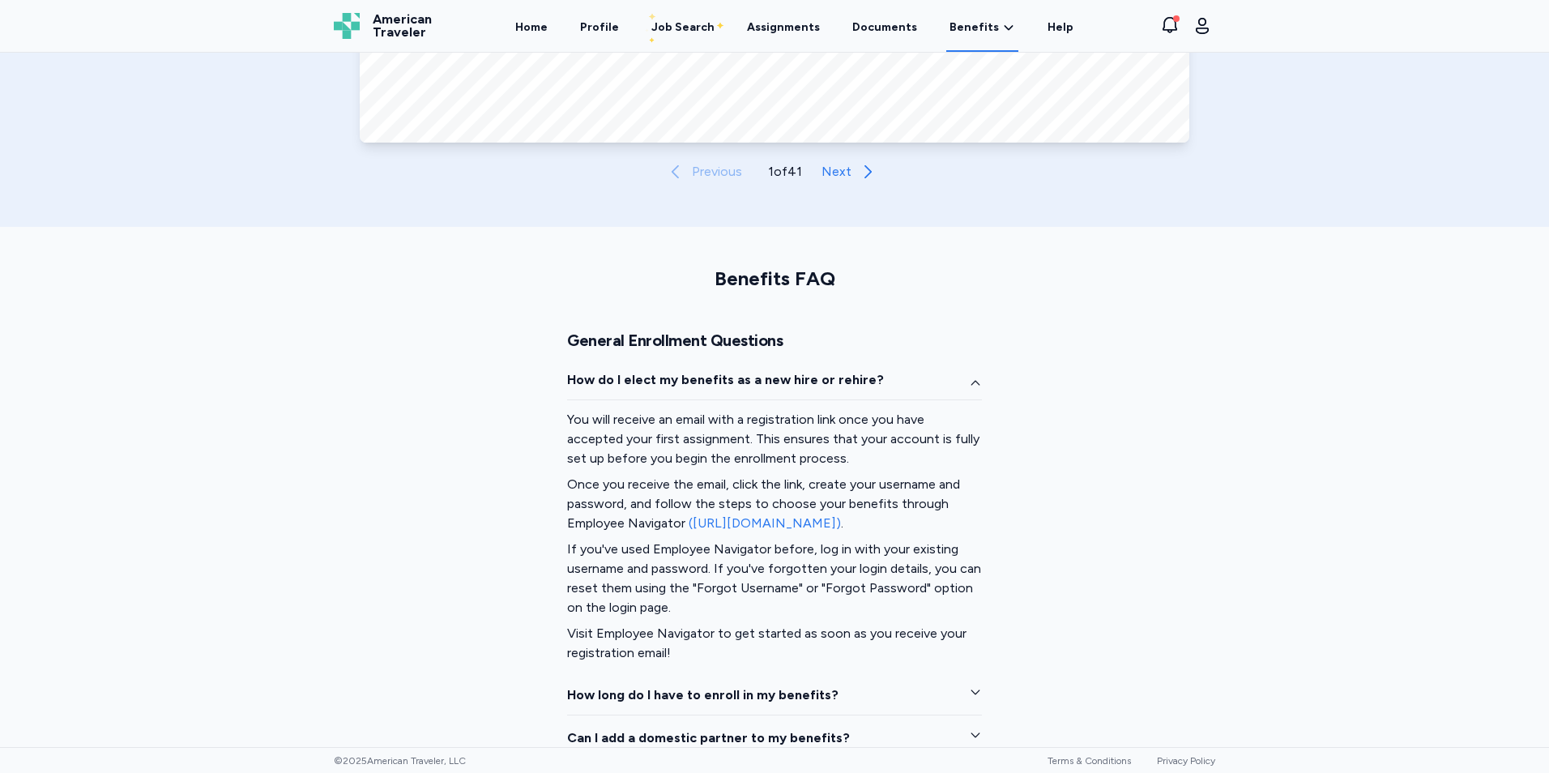
scroll to position [1114, 0]
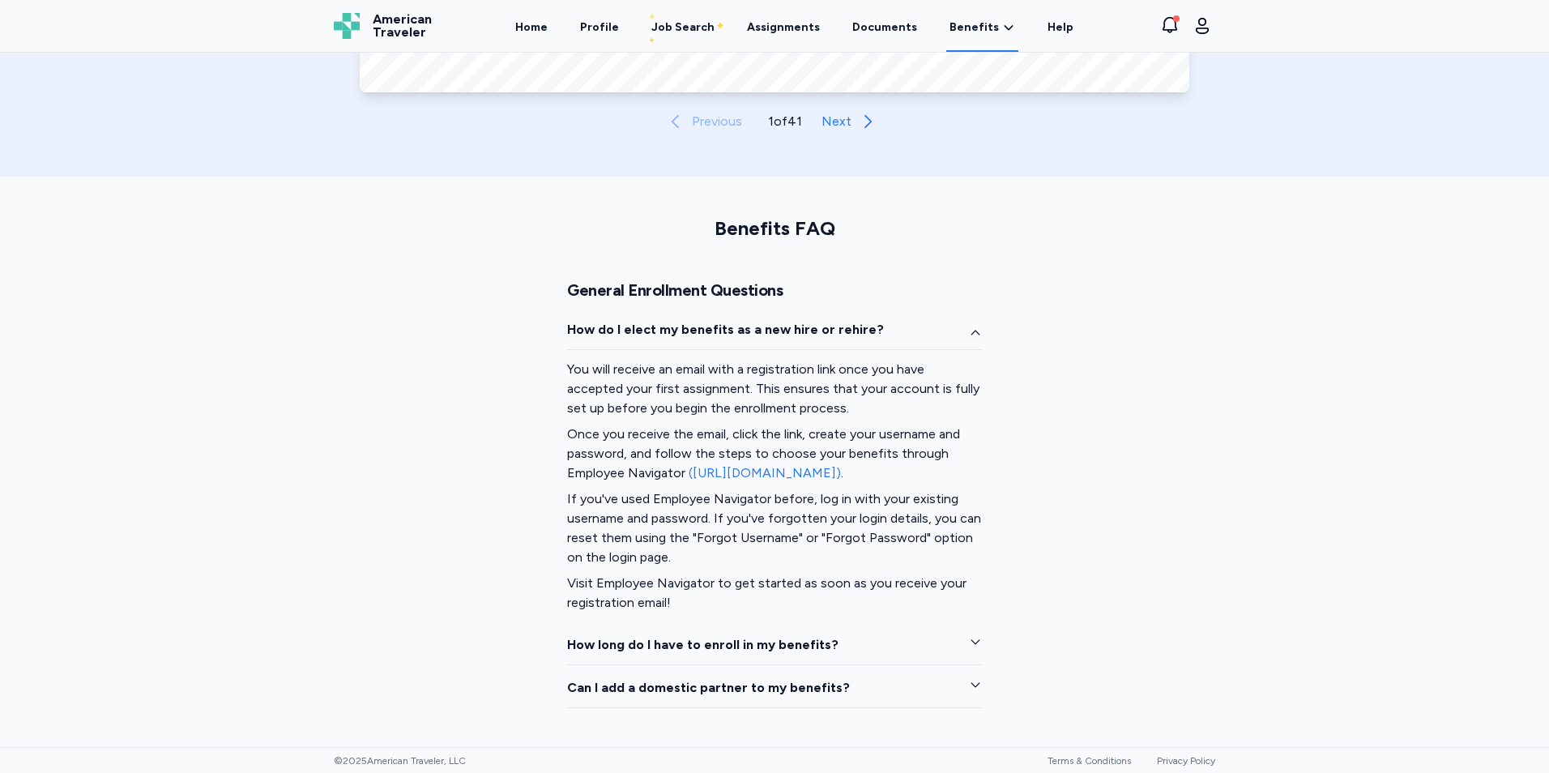
click at [841, 474] on link "(https://www.employeenavigator.com)" at bounding box center [765, 472] width 152 height 15
click at [952, 639] on button "How long do I have to enroll in my benefits?" at bounding box center [774, 650] width 415 height 30
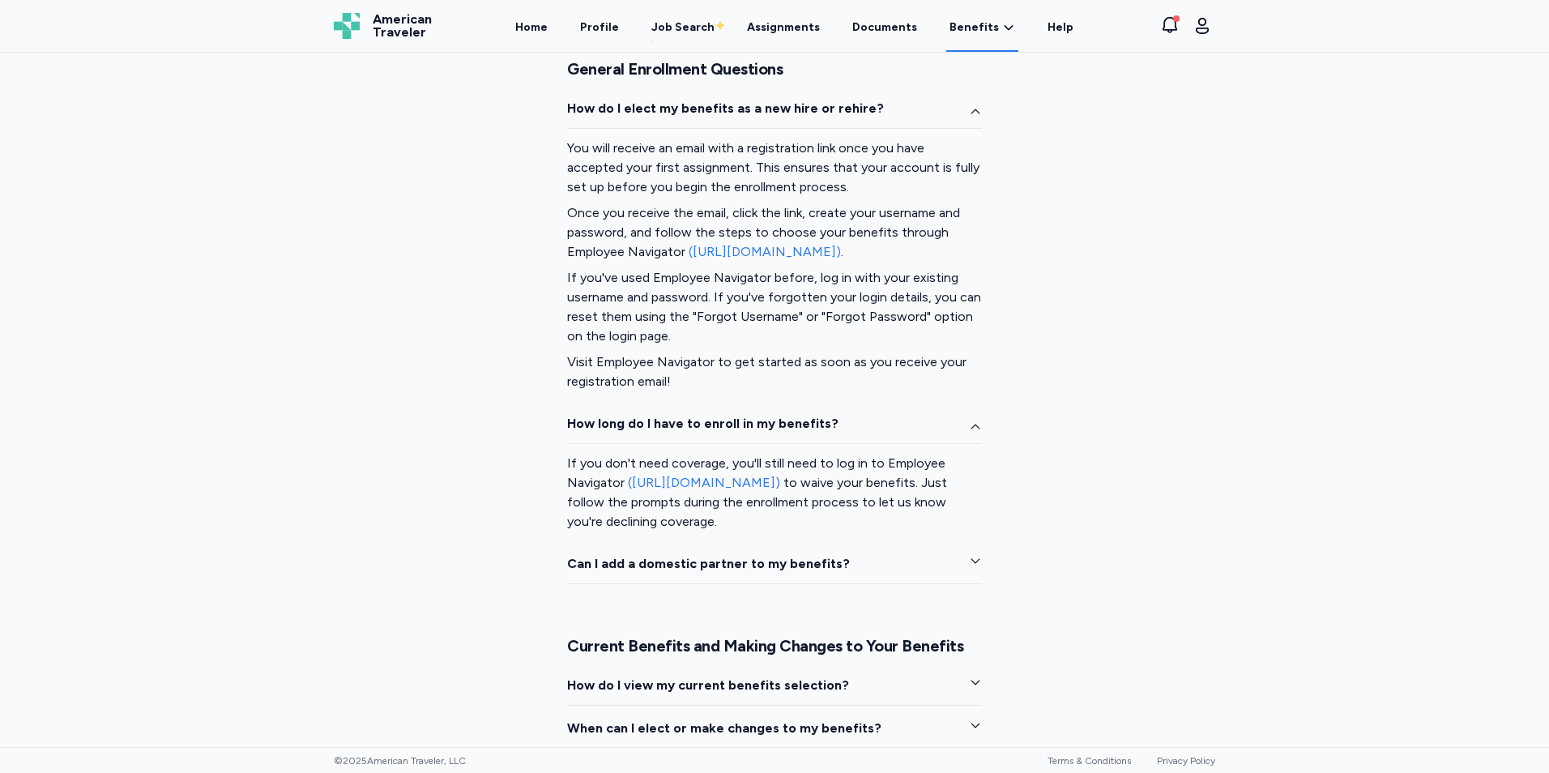
scroll to position [1357, 0]
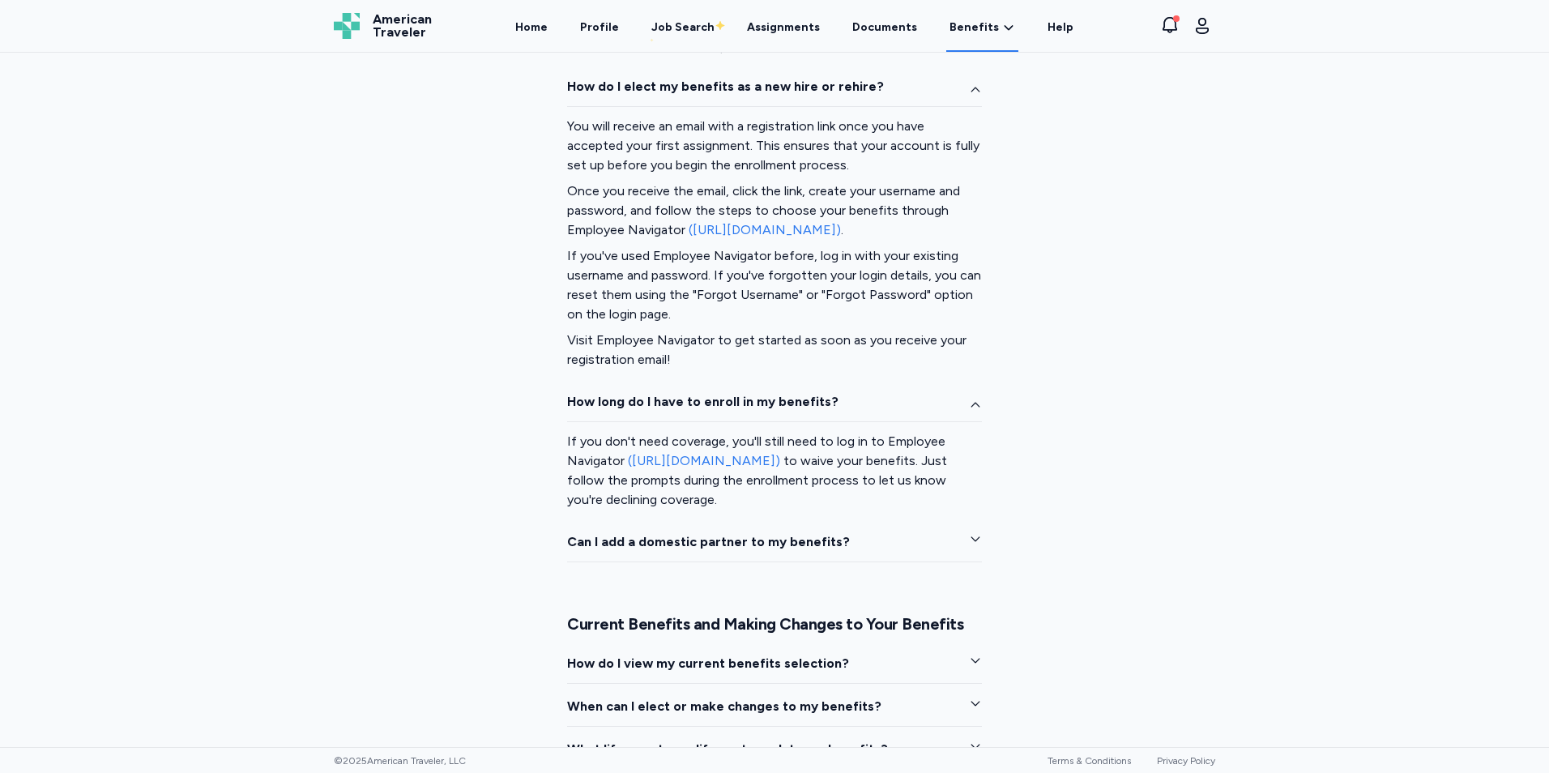
click at [961, 656] on button "How do I view my current benefits selection?" at bounding box center [774, 669] width 415 height 30
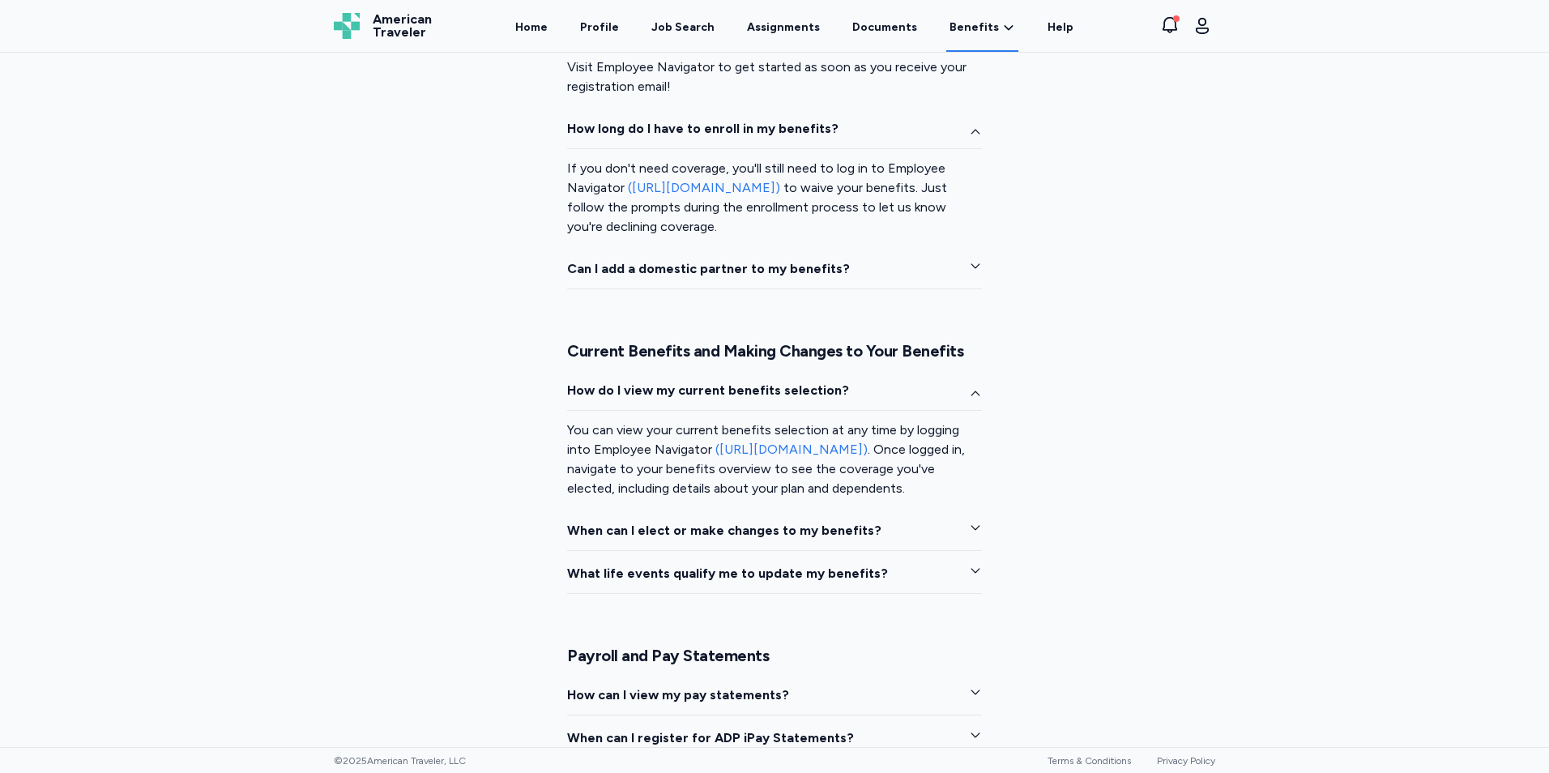
scroll to position [1681, 0]
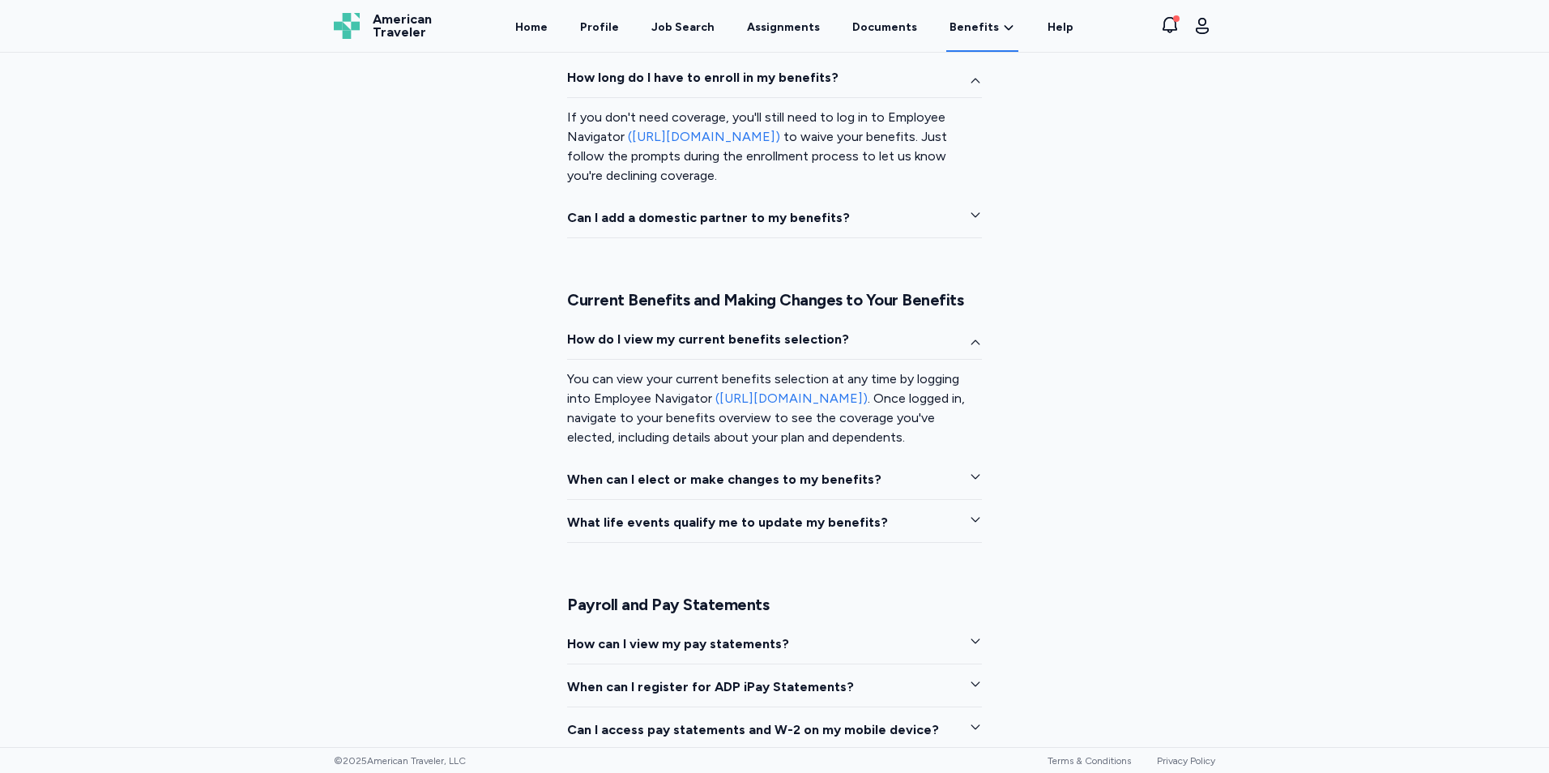
click at [922, 469] on div "How do I view my current benefits selection? You can view your current benefits…" at bounding box center [774, 436] width 415 height 213
click at [922, 475] on button "When can I elect or make changes to my benefits?" at bounding box center [774, 485] width 415 height 30
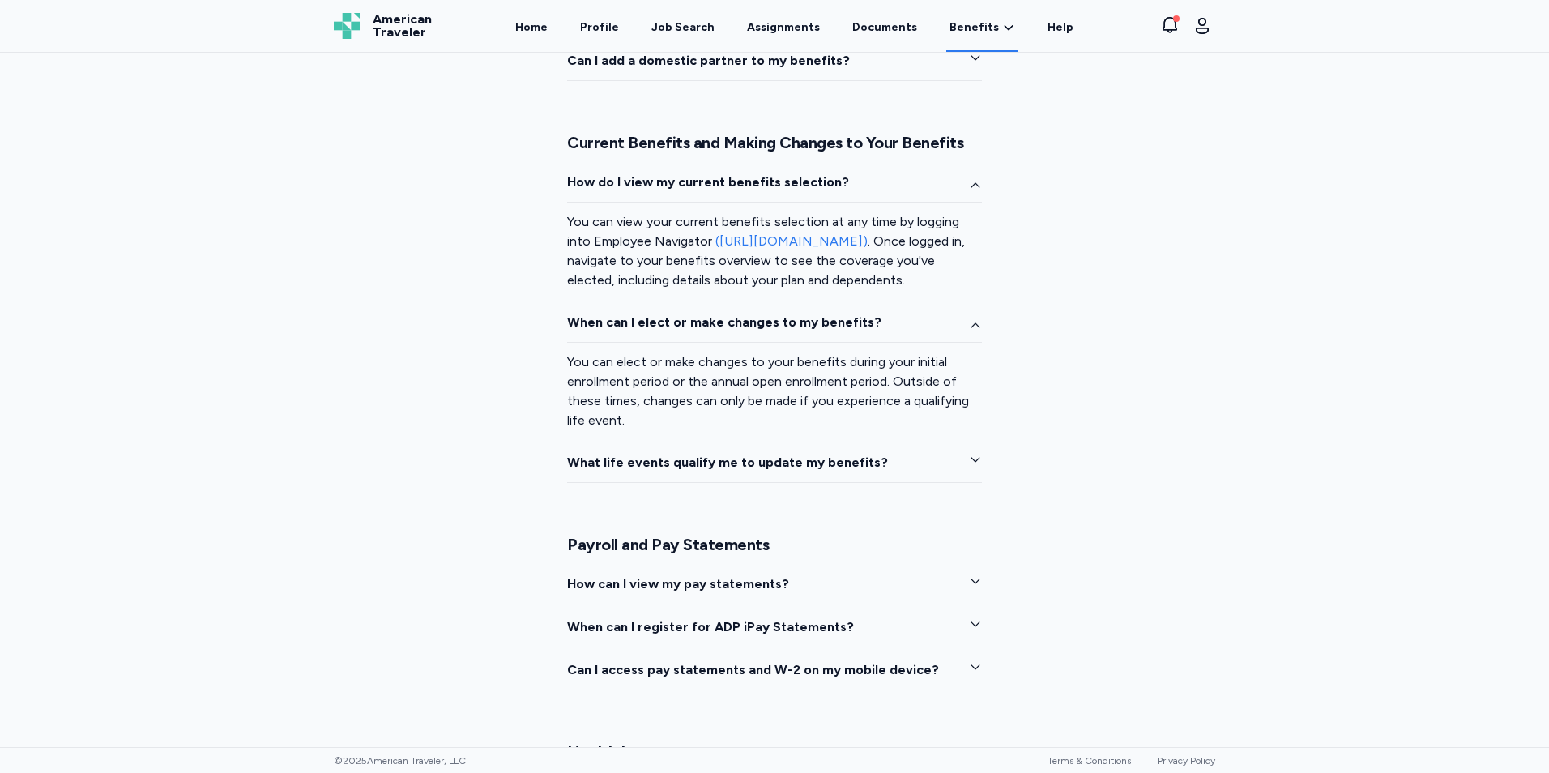
scroll to position [1844, 0]
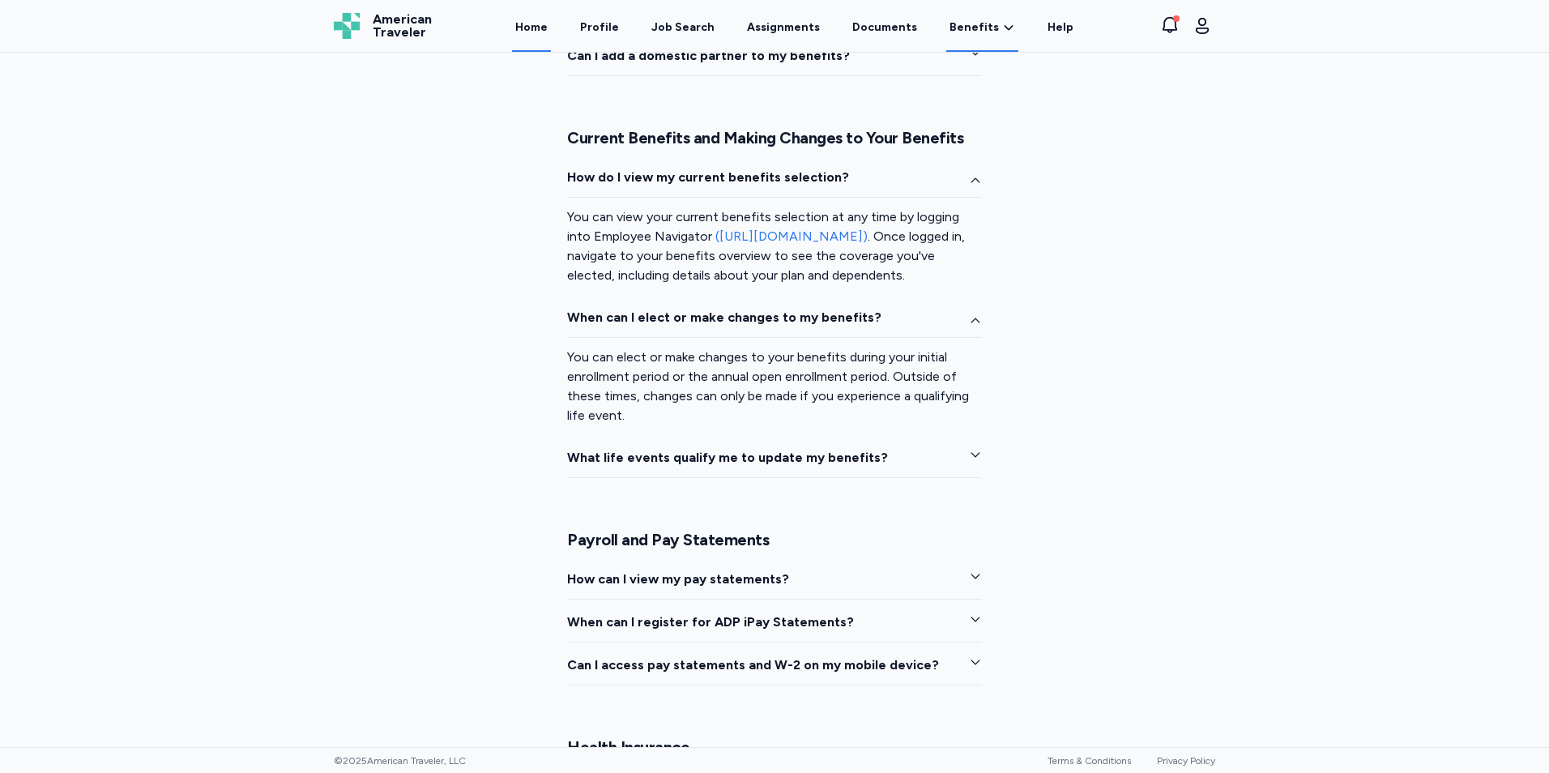
click at [551, 27] on link "Home" at bounding box center [531, 27] width 39 height 50
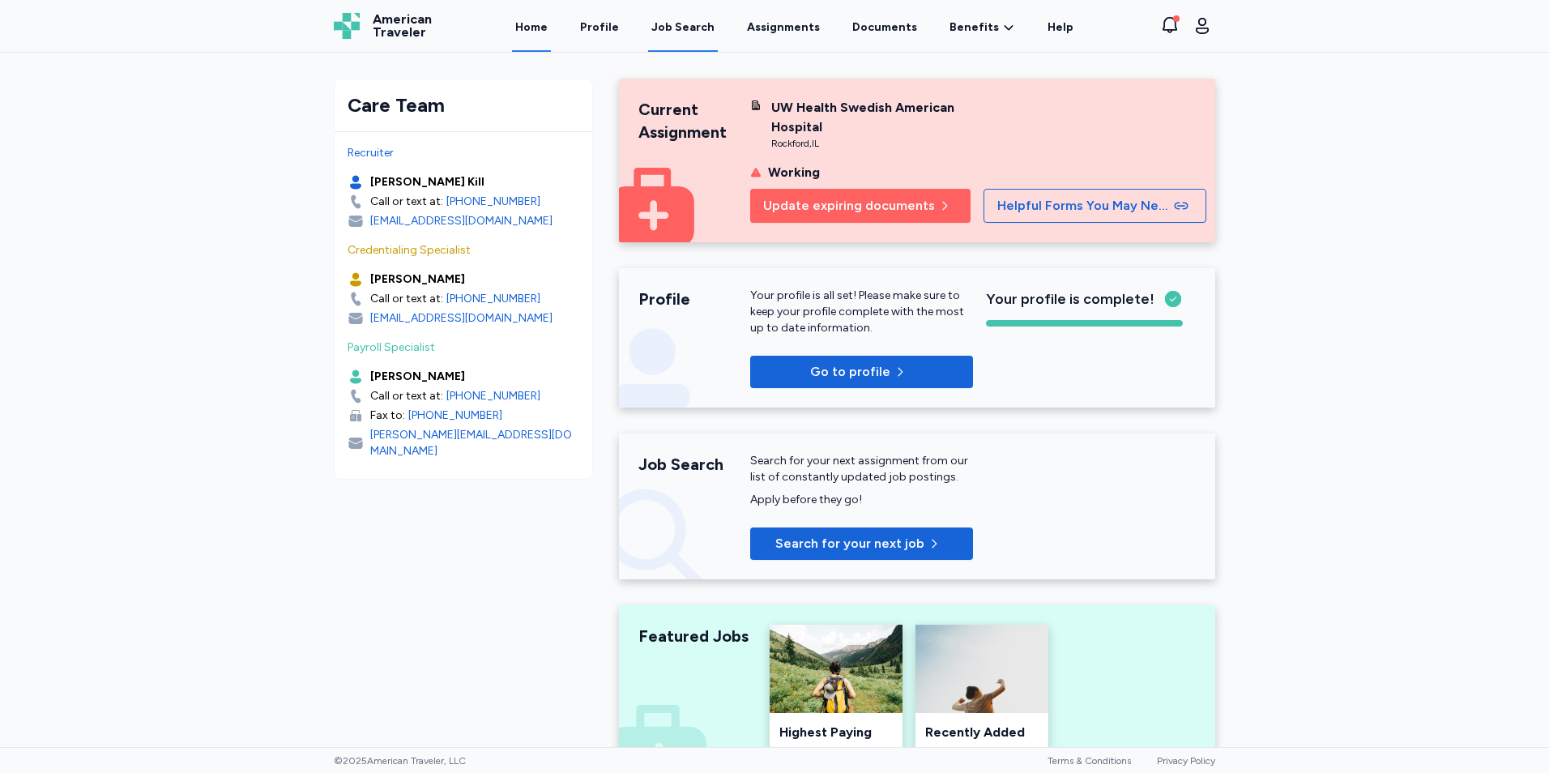
click at [682, 17] on link "Job Search" at bounding box center [683, 27] width 70 height 50
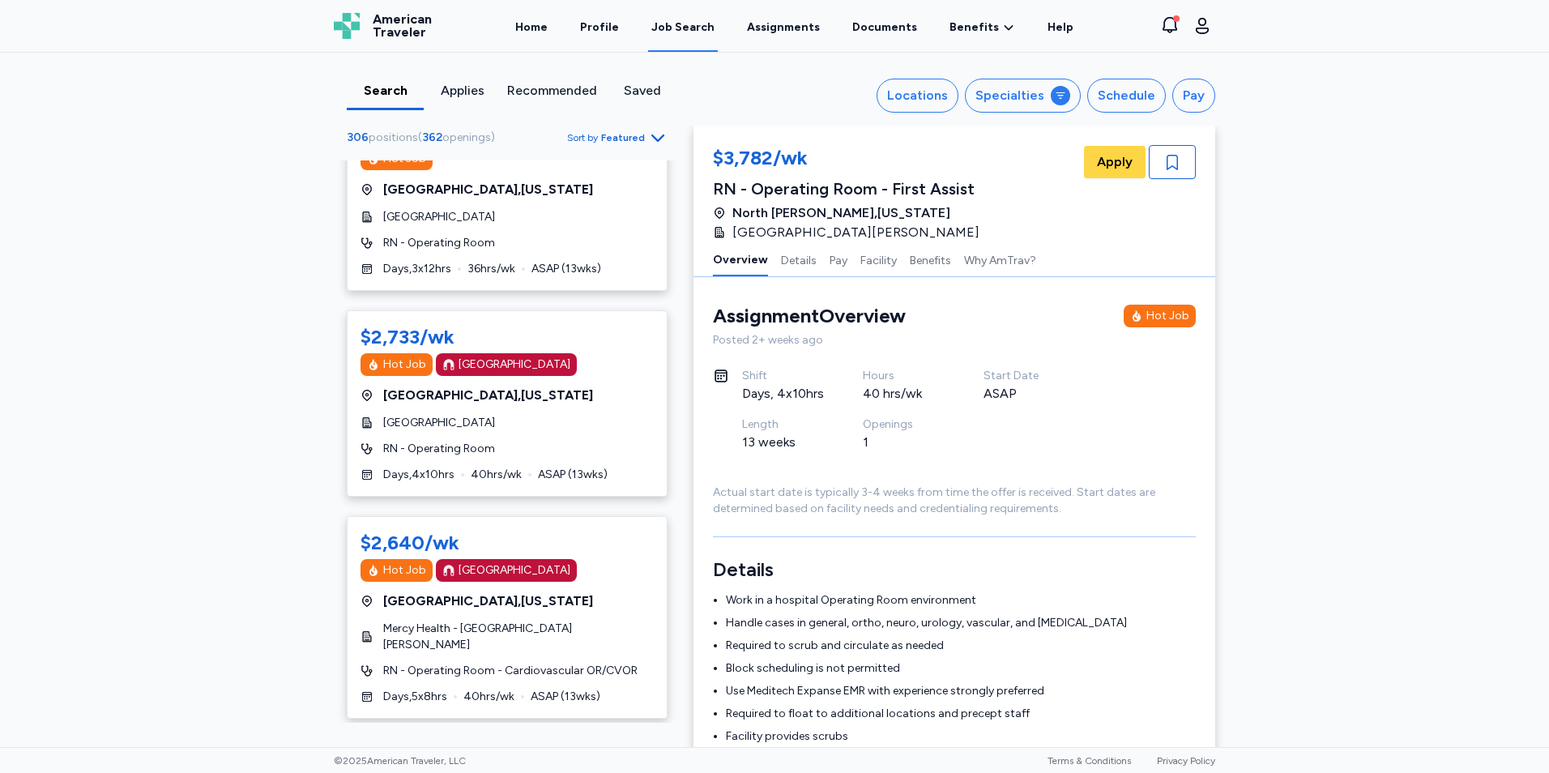
scroll to position [2350, 0]
